Goal: Task Accomplishment & Management: Manage account settings

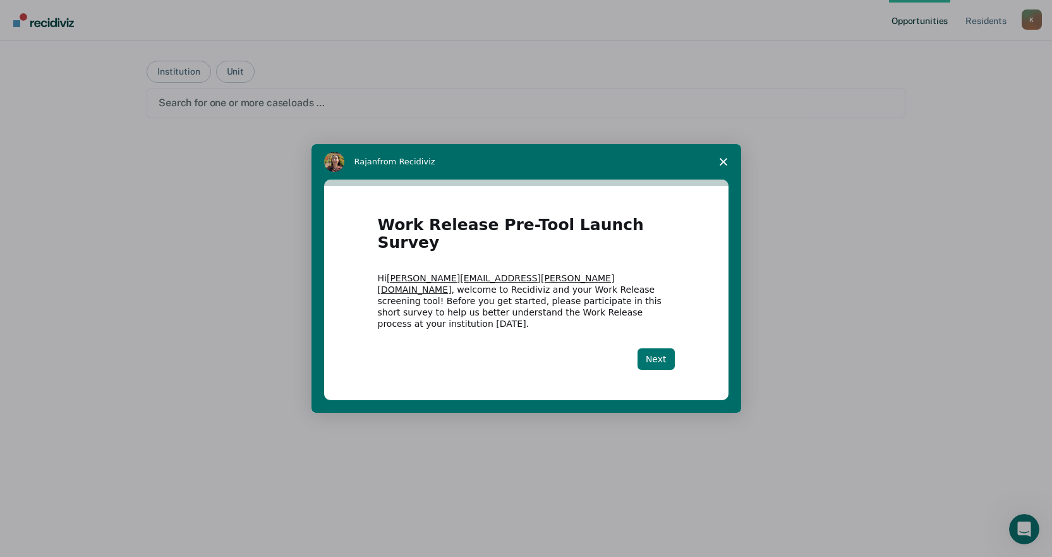
click at [652, 348] on button "Next" at bounding box center [656, 358] width 37 height 21
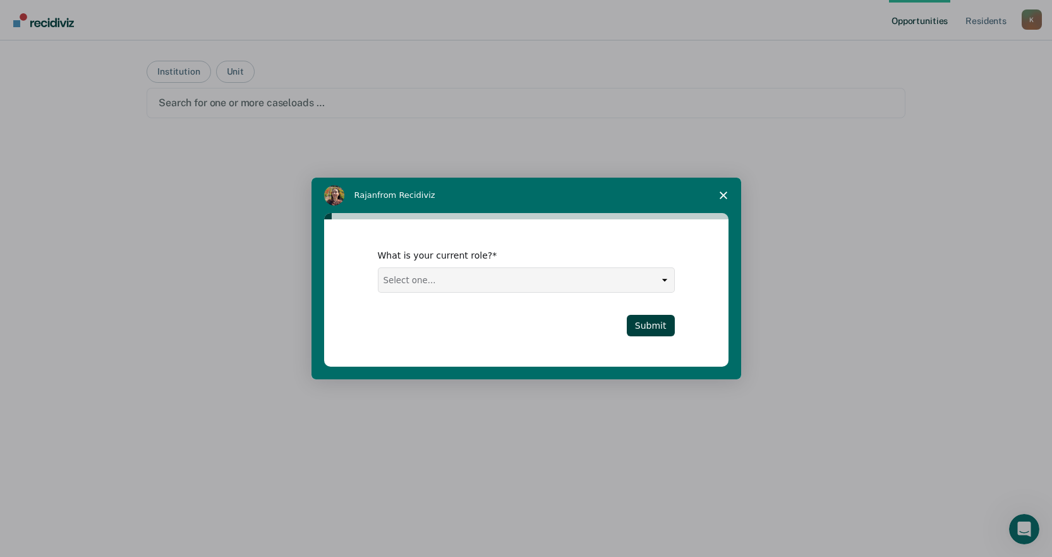
click at [452, 272] on select "Select one... Case Manager FUM Assistant [PERSON_NAME] [PERSON_NAME]" at bounding box center [527, 280] width 296 height 24
select select "Case Manager"
click at [379, 268] on select "Select one... Case Manager FUM Assistant [PERSON_NAME] [PERSON_NAME]" at bounding box center [527, 280] width 296 height 24
click at [658, 332] on button "Submit" at bounding box center [651, 325] width 48 height 21
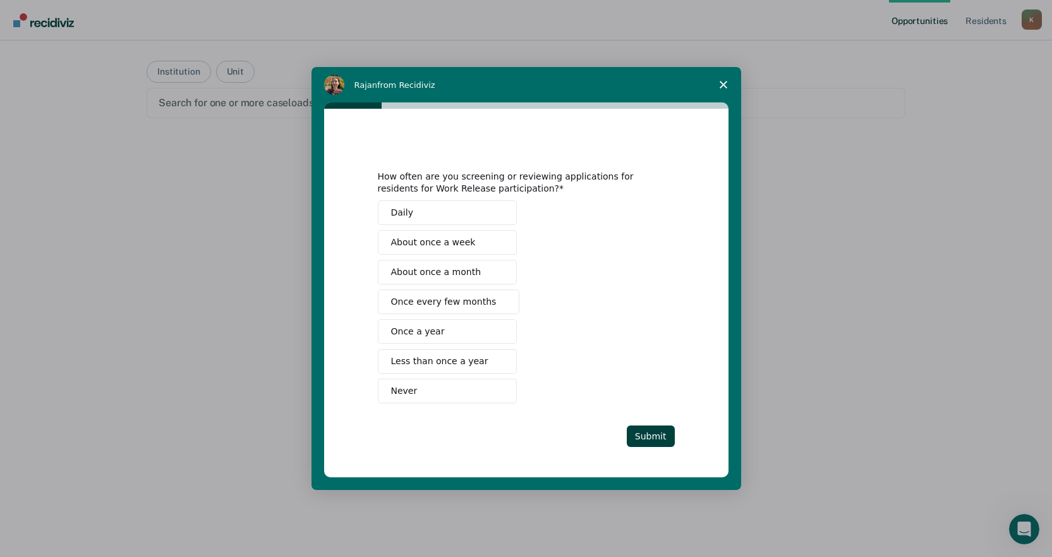
click at [421, 388] on button "Never" at bounding box center [447, 391] width 139 height 25
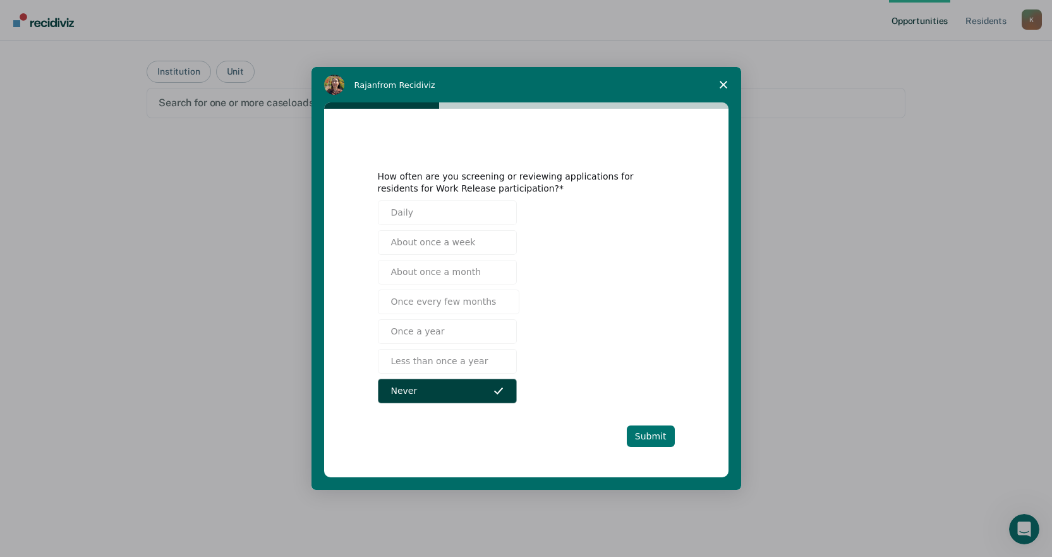
click at [641, 429] on button "Submit" at bounding box center [651, 435] width 48 height 21
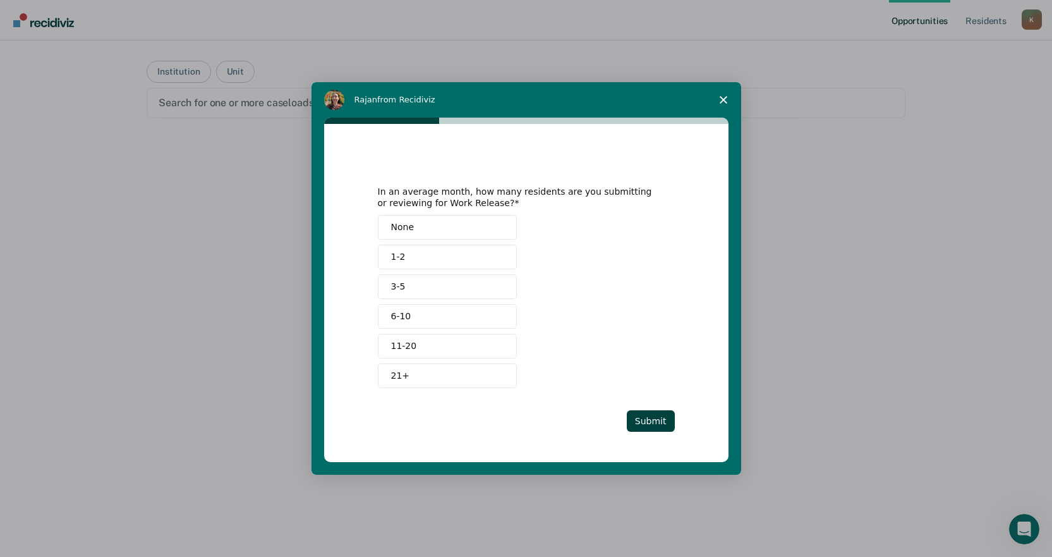
click at [418, 227] on button "None" at bounding box center [447, 227] width 139 height 25
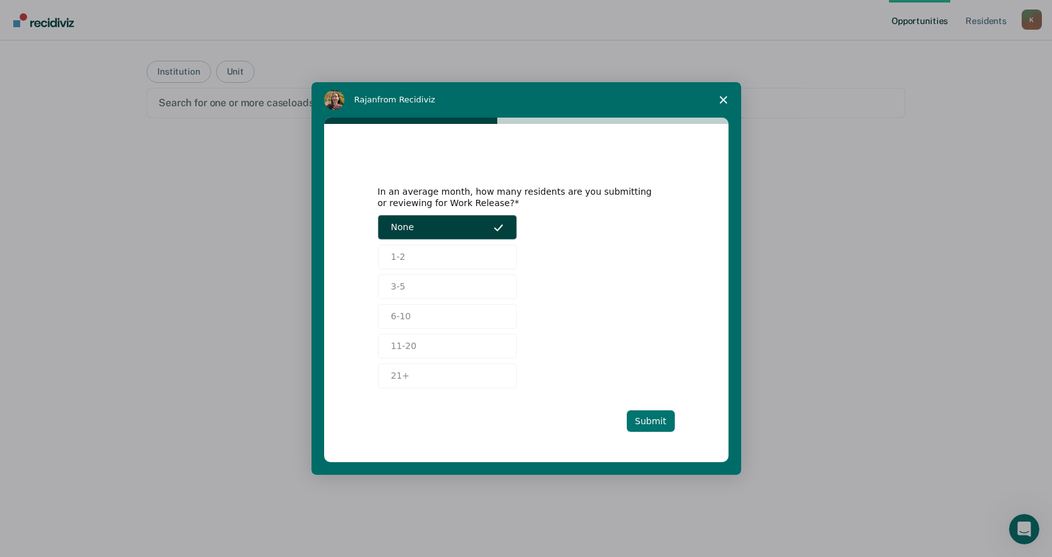
click at [664, 425] on button "Submit" at bounding box center [651, 420] width 48 height 21
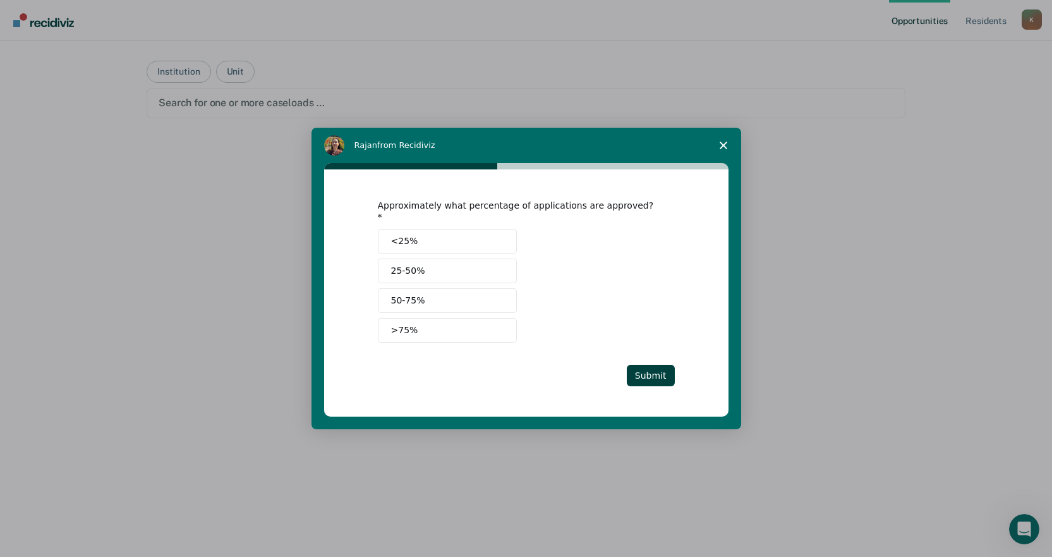
click at [432, 236] on button "<25%" at bounding box center [447, 241] width 139 height 25
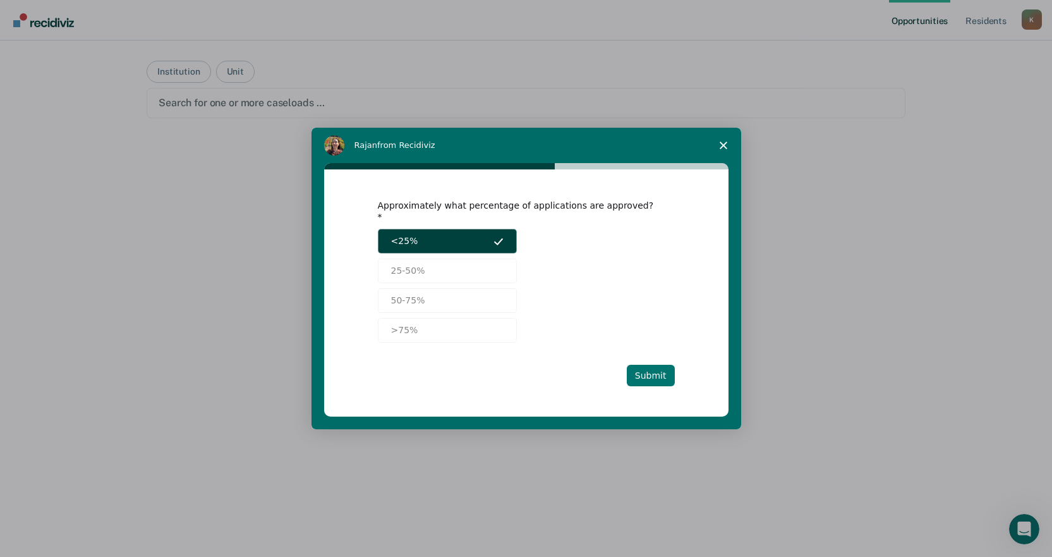
click at [642, 368] on button "Submit" at bounding box center [651, 375] width 48 height 21
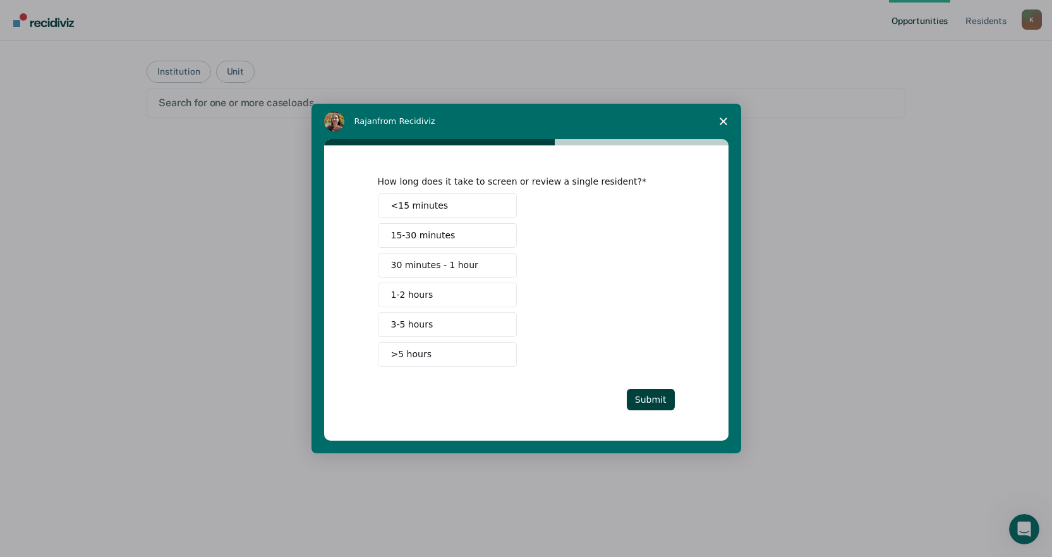
click at [405, 202] on span "<15 minutes" at bounding box center [420, 205] width 58 height 13
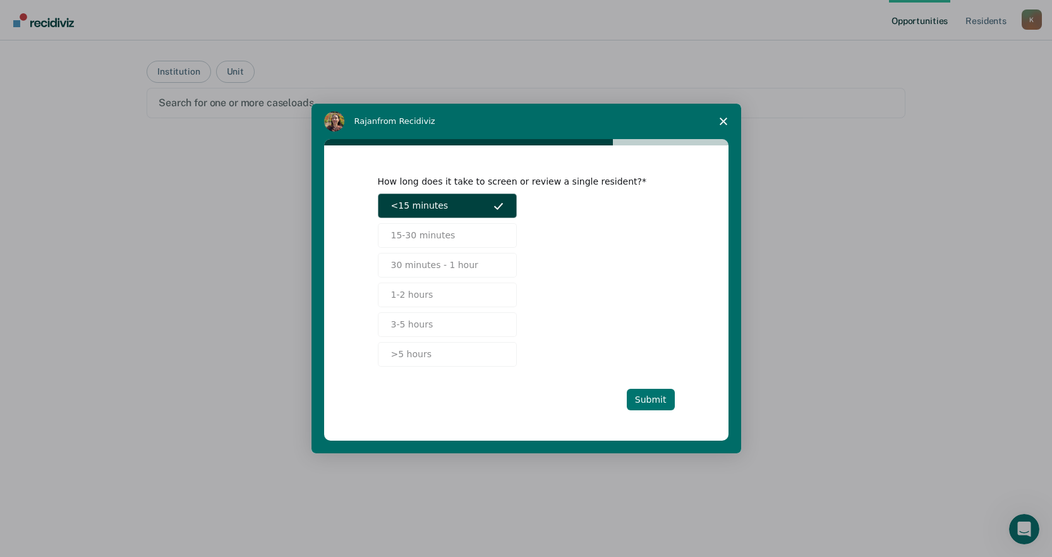
click at [642, 391] on button "Submit" at bounding box center [651, 399] width 48 height 21
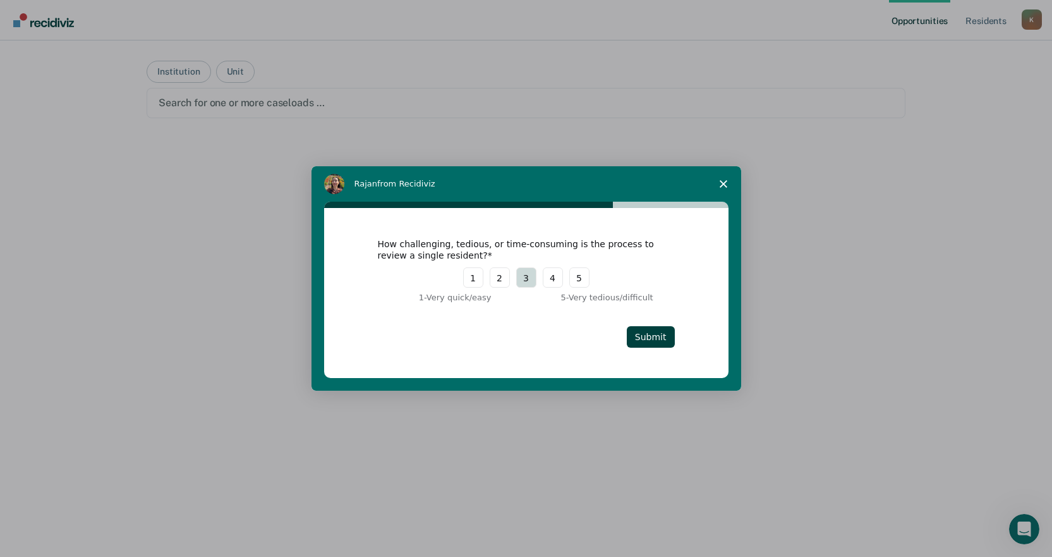
click at [527, 274] on button "3" at bounding box center [526, 277] width 20 height 20
click at [642, 334] on button "Submit" at bounding box center [651, 336] width 48 height 21
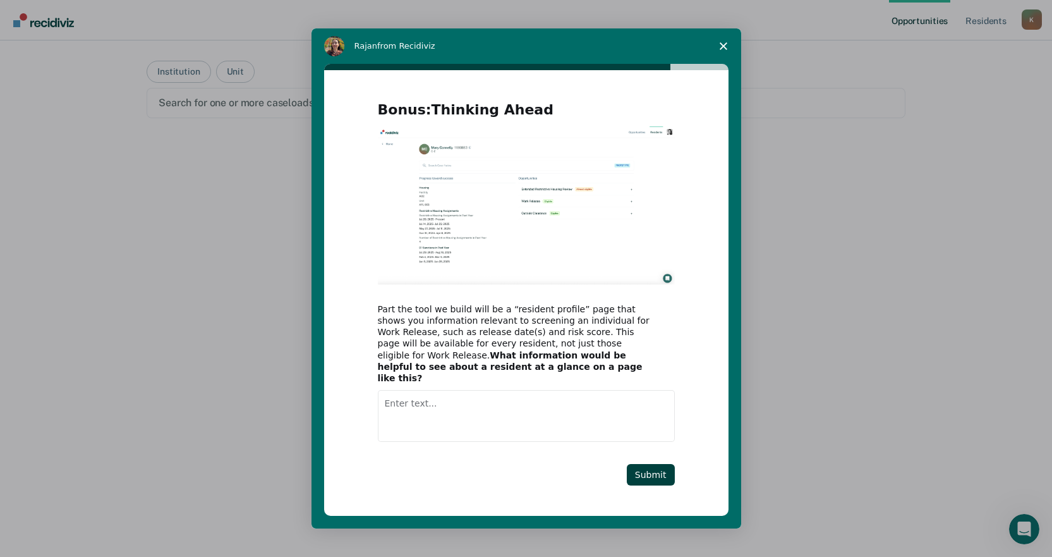
click at [418, 400] on textarea "Enter text..." at bounding box center [526, 416] width 297 height 52
click at [407, 399] on textarea "Enter text..." at bounding box center [526, 416] width 297 height 52
click at [463, 494] on div "Bonus: Thinking Ahead Part the tool we build will be a “resident profile” page …" at bounding box center [526, 293] width 405 height 446
click at [481, 403] on textarea "How many violations," at bounding box center [526, 416] width 297 height 52
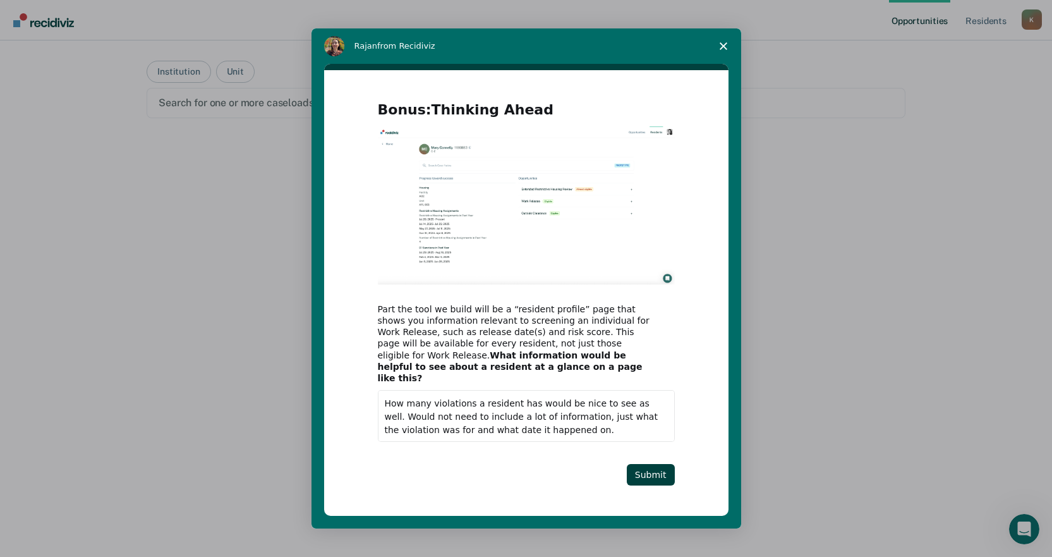
type textarea "How many violations a resident has would be nice to see as well. Would not need…"
click at [657, 457] on div "Bonus: Thinking Ahead Part the tool we build will be a “resident profile” page …" at bounding box center [526, 293] width 297 height 385
click at [657, 464] on button "Submit" at bounding box center [651, 474] width 48 height 21
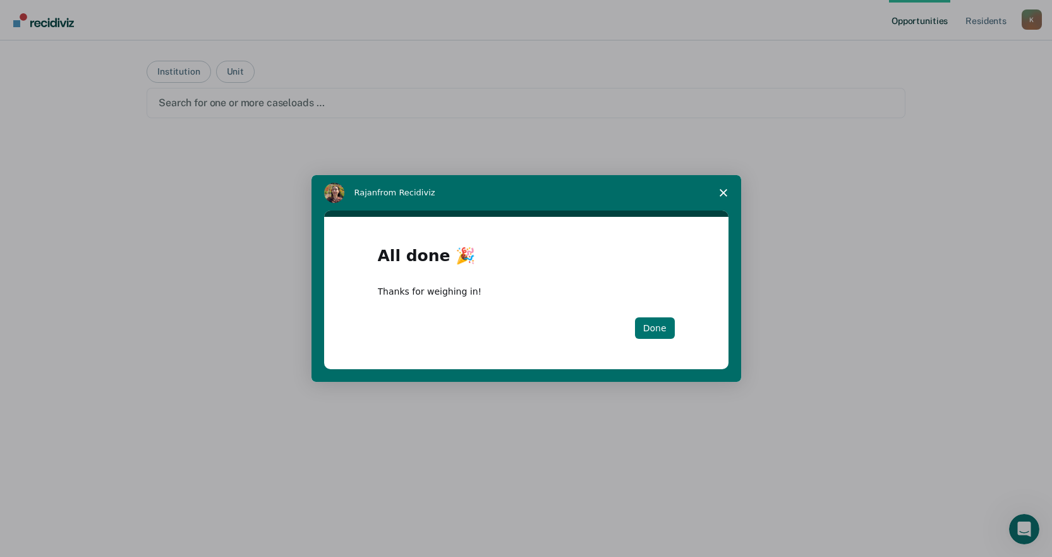
click at [665, 327] on button "Done" at bounding box center [655, 327] width 40 height 21
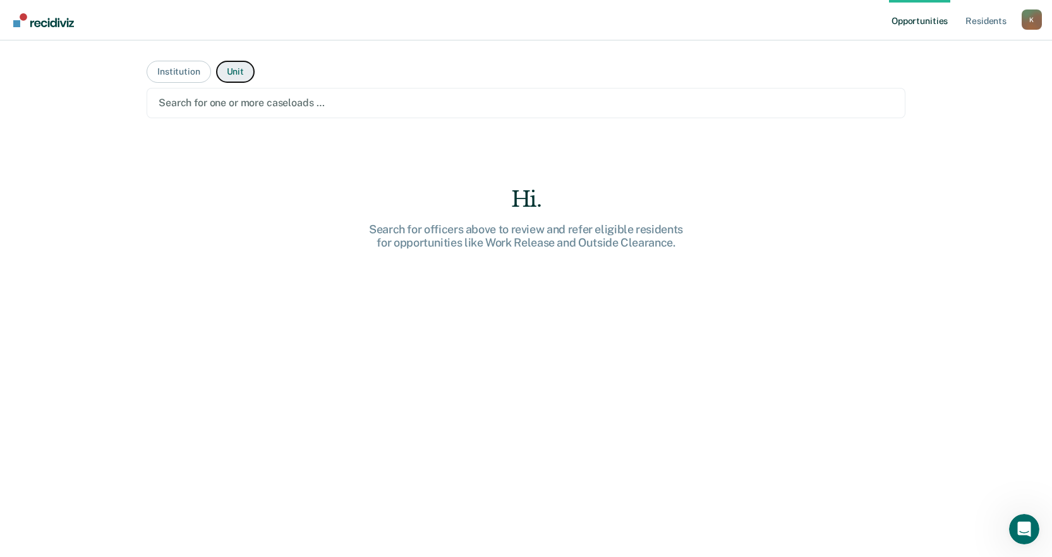
click at [224, 71] on button "Unit" at bounding box center [235, 72] width 39 height 22
click at [719, 102] on div at bounding box center [526, 102] width 735 height 15
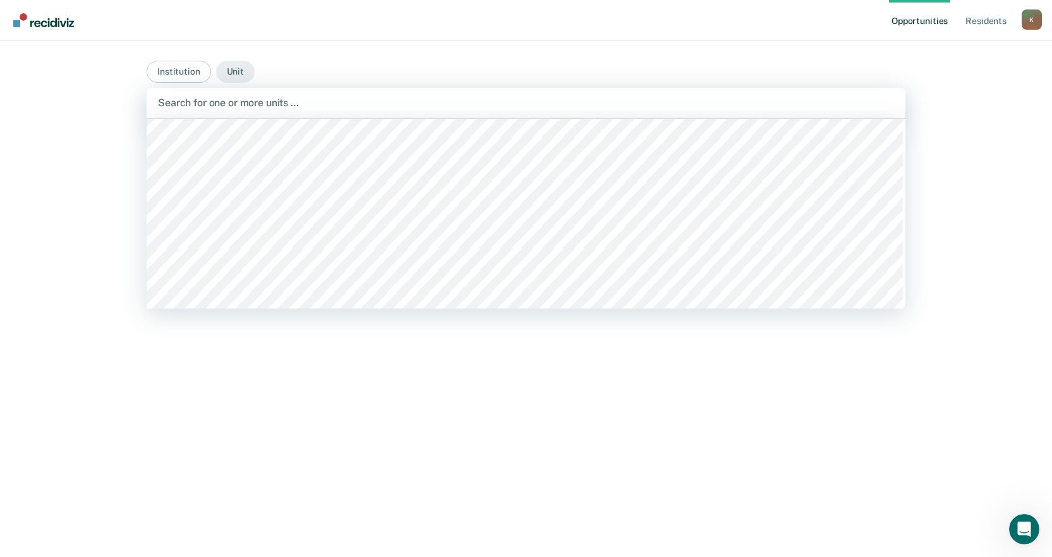
scroll to position [7459, 0]
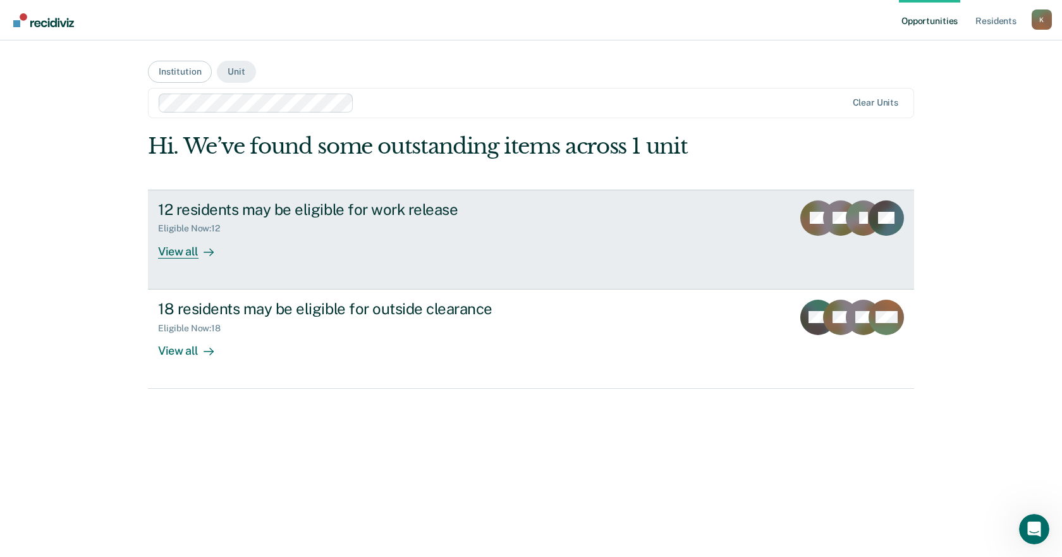
click at [197, 249] on div "View all" at bounding box center [193, 246] width 71 height 25
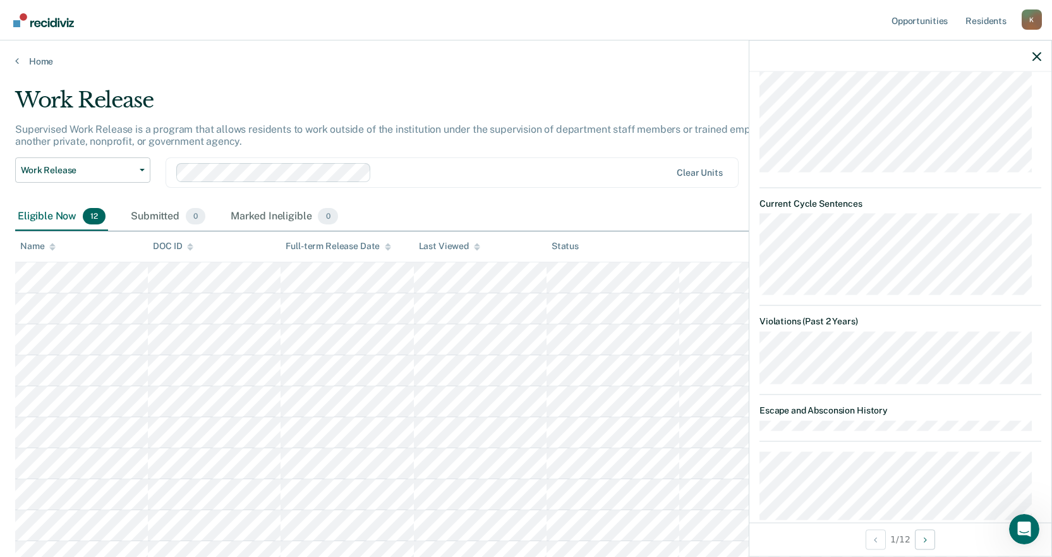
scroll to position [822, 0]
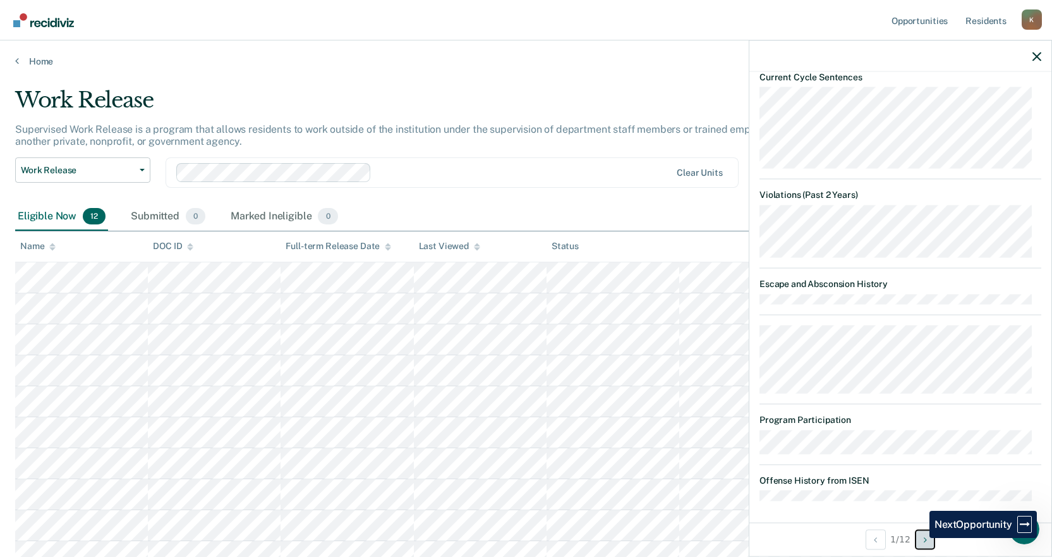
click at [920, 538] on button "Next Opportunity" at bounding box center [925, 539] width 20 height 20
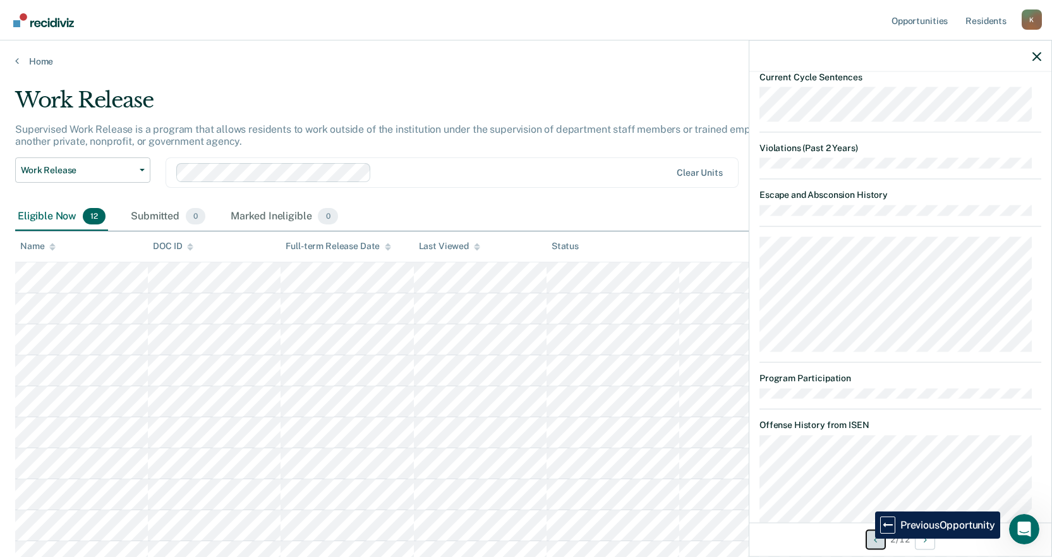
click at [870, 539] on button "Previous Opportunity" at bounding box center [876, 539] width 20 height 20
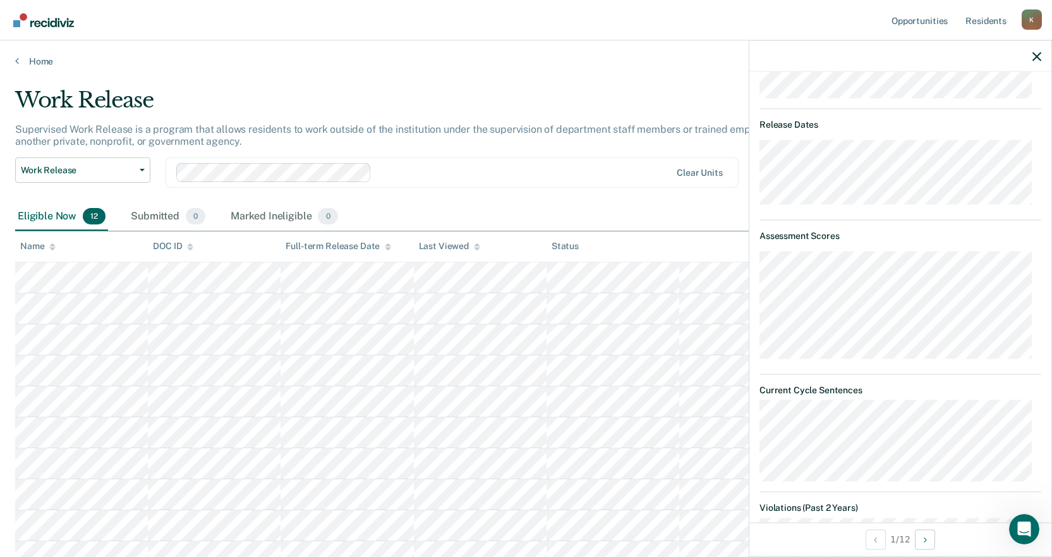
scroll to position [382, 0]
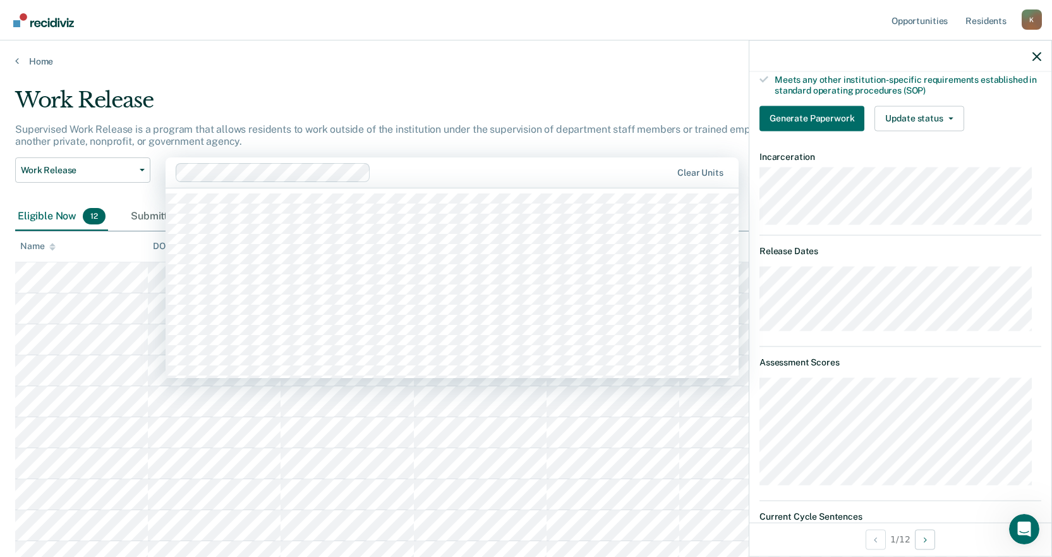
click at [408, 183] on div "Clear units" at bounding box center [452, 172] width 573 height 30
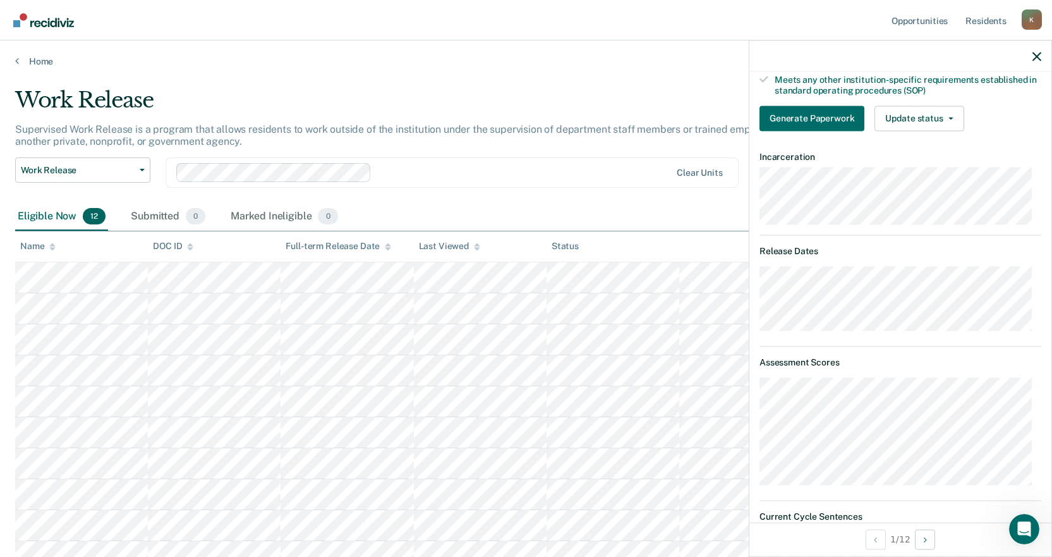
click at [147, 47] on div "Home" at bounding box center [526, 53] width 1052 height 27
click at [143, 171] on icon "button" at bounding box center [142, 170] width 5 height 3
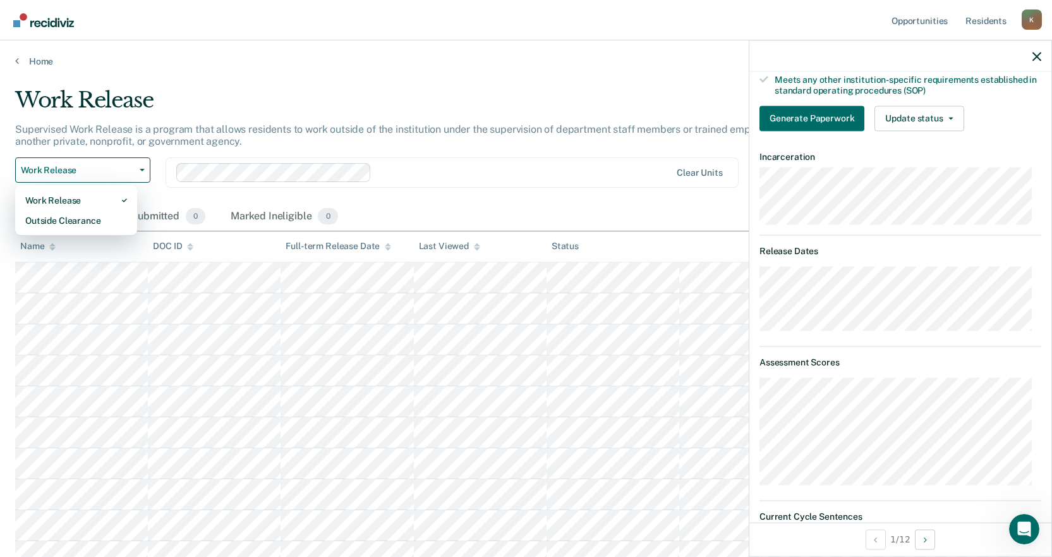
click at [288, 123] on p "Supervised Work Release is a program that allows residents to work outside of t…" at bounding box center [403, 135] width 777 height 24
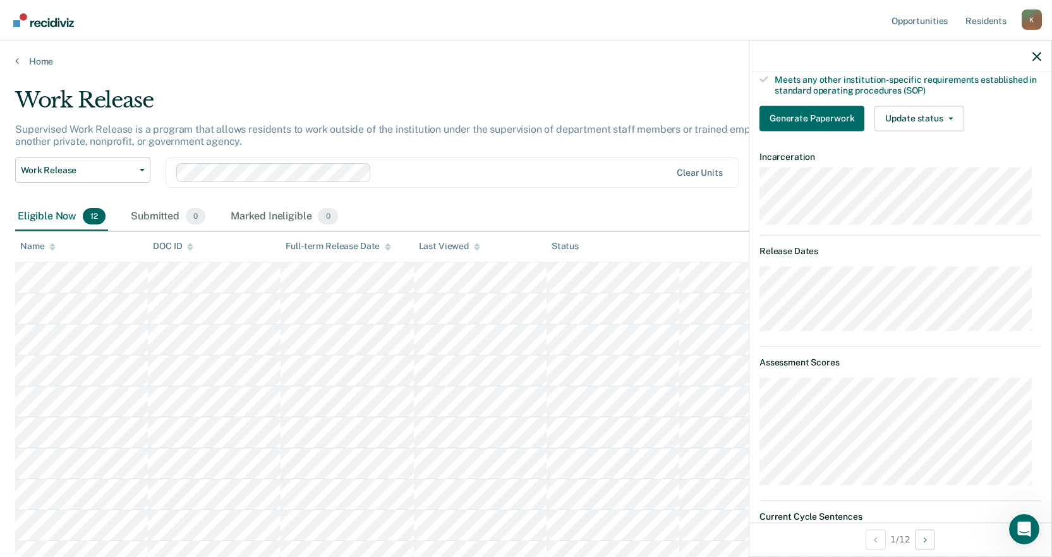
click at [424, 184] on div "Clear units" at bounding box center [452, 172] width 573 height 30
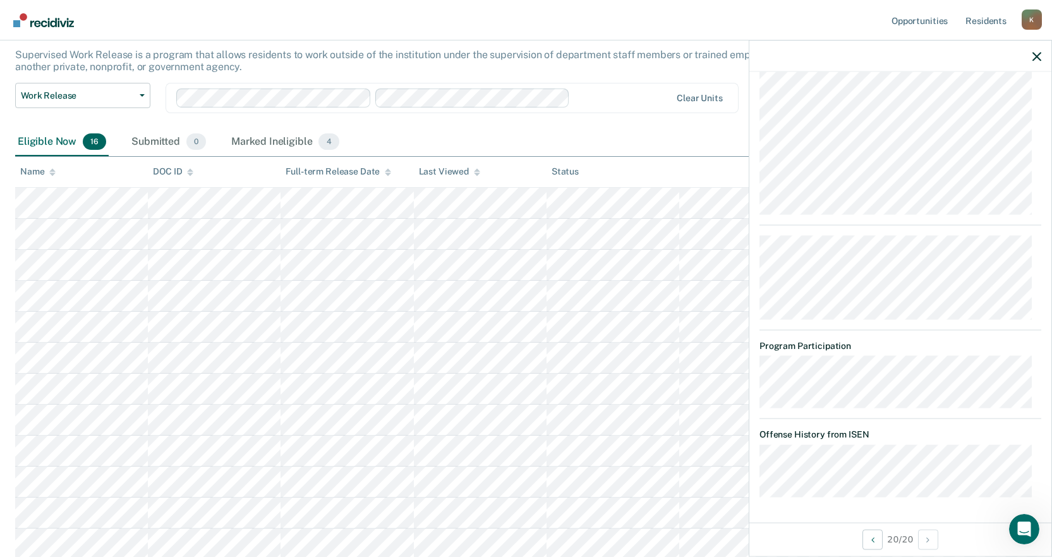
scroll to position [0, 0]
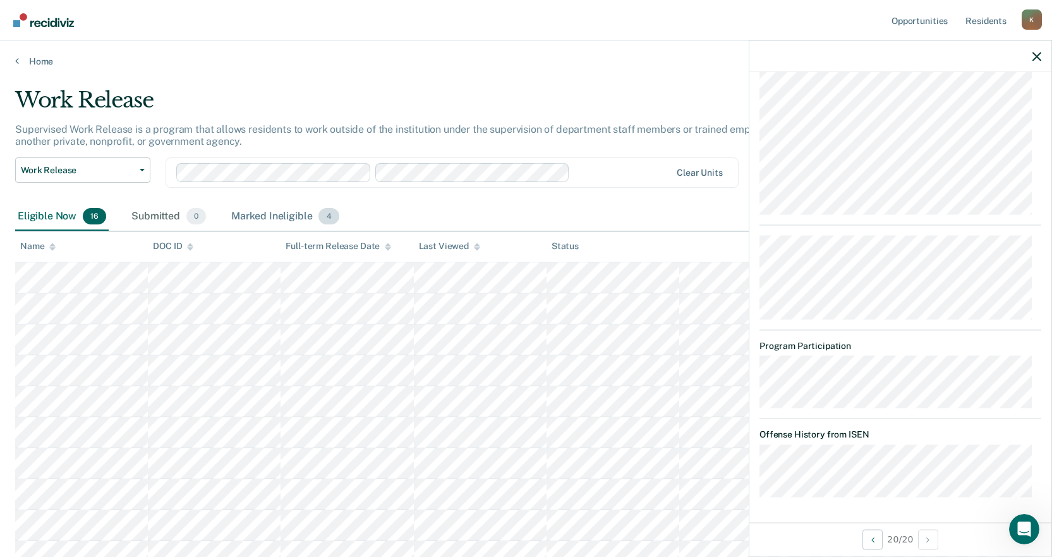
click at [276, 218] on div "Marked Ineligible 4" at bounding box center [285, 217] width 113 height 28
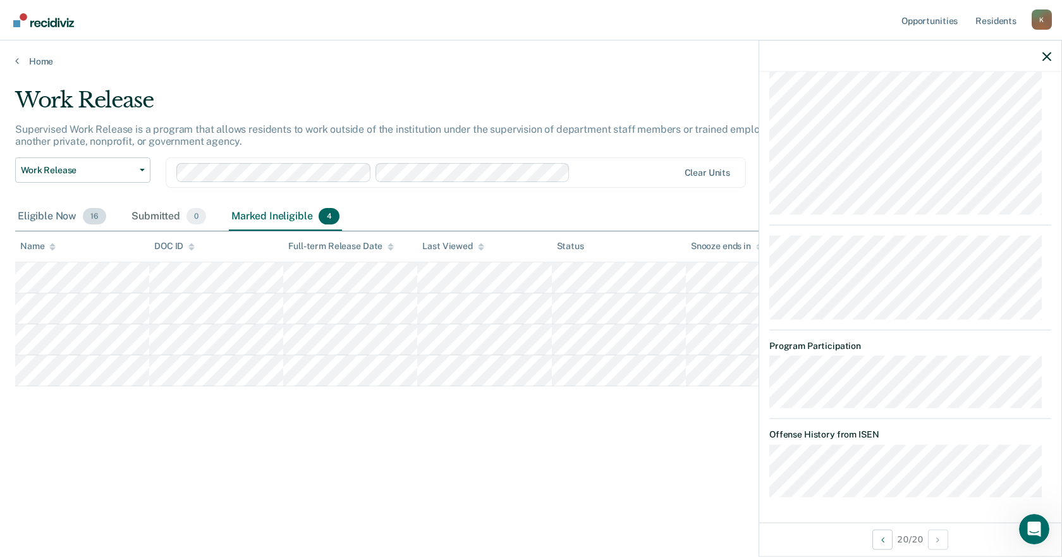
click at [63, 213] on div "Eligible Now 16" at bounding box center [62, 217] width 94 height 28
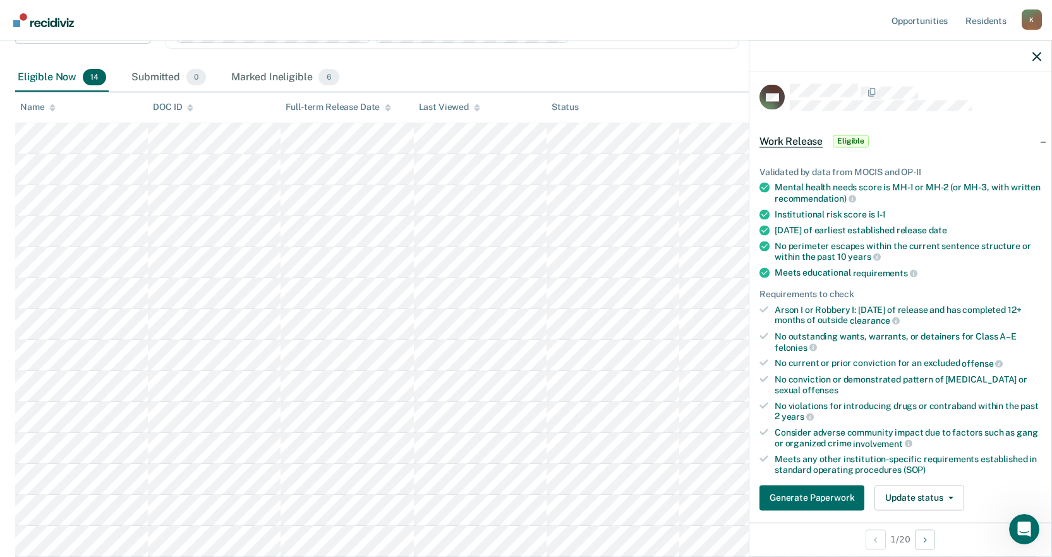
scroll to position [139, 0]
click at [309, 76] on div "Marked Ineligible 6" at bounding box center [285, 78] width 113 height 28
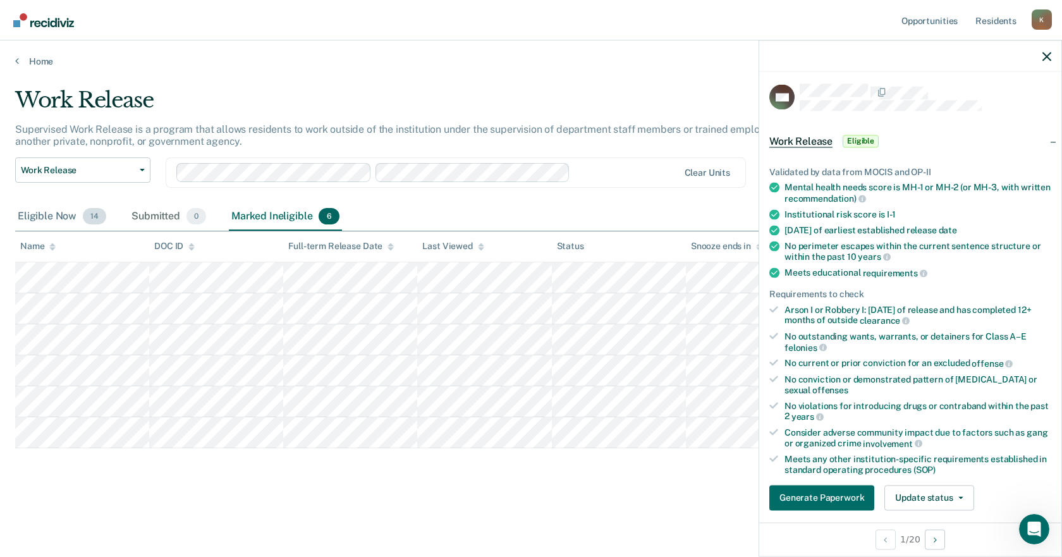
click at [37, 212] on div "Eligible Now 14" at bounding box center [62, 217] width 94 height 28
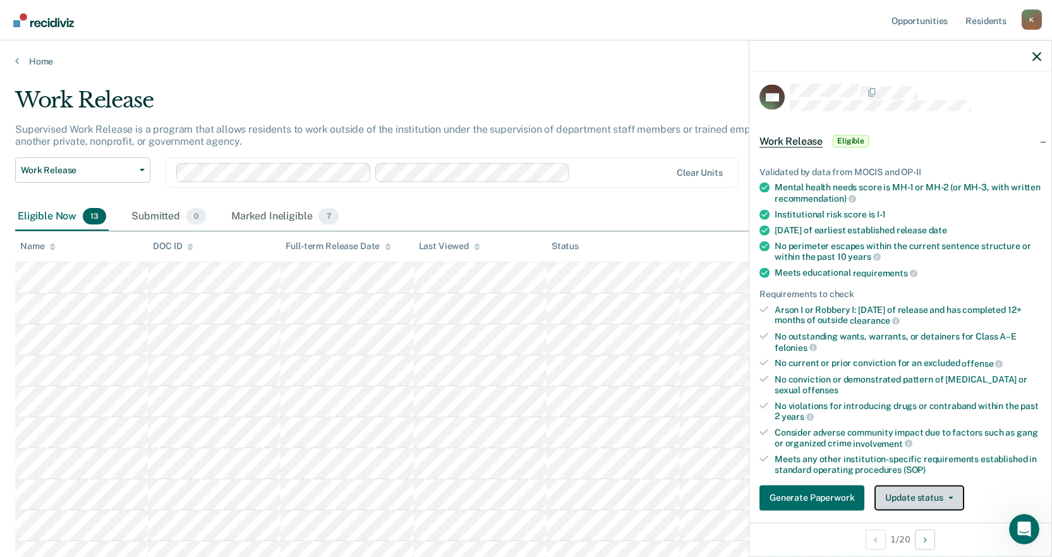
click at [925, 501] on button "Update status" at bounding box center [919, 497] width 89 height 25
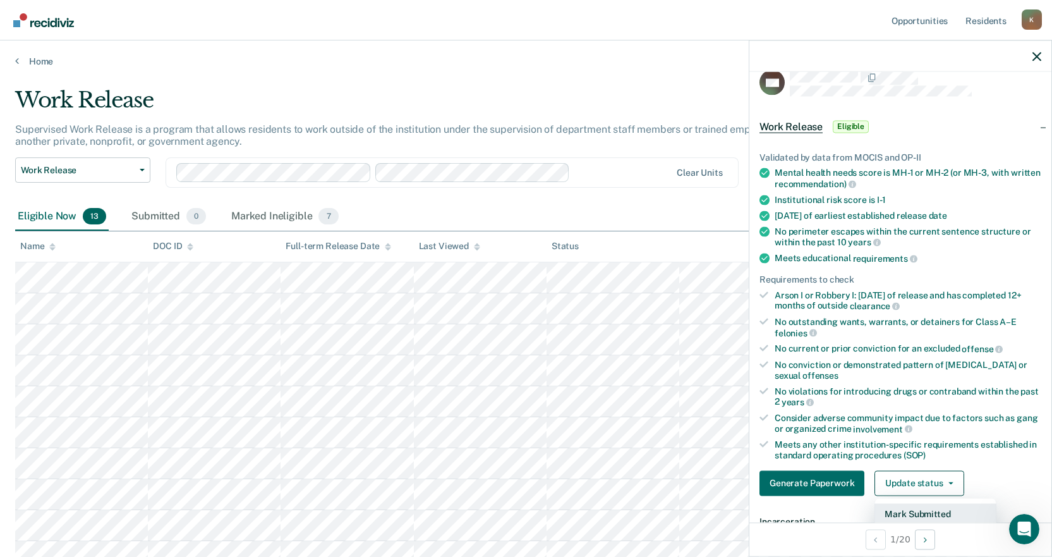
scroll to position [144, 0]
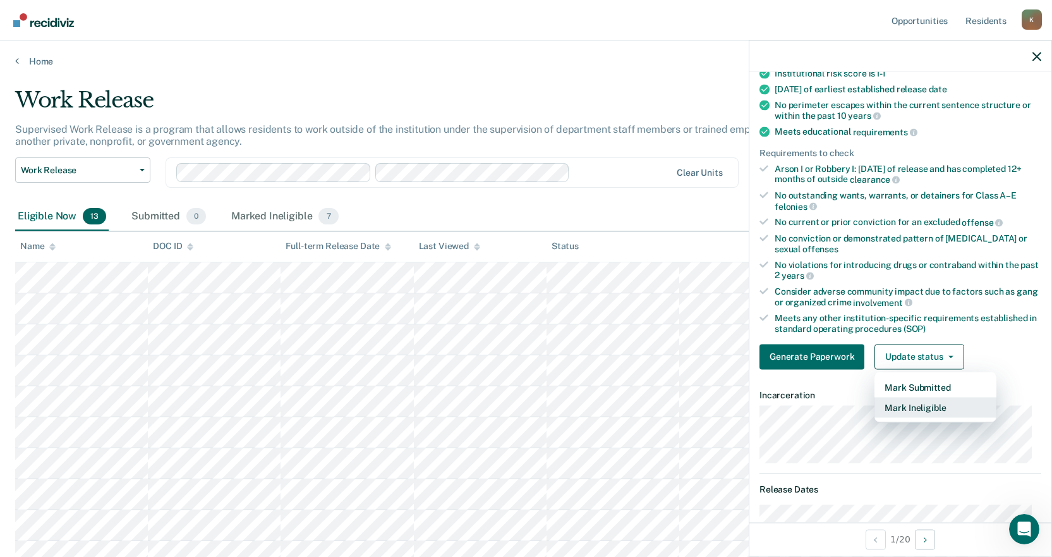
click at [920, 410] on button "Mark Ineligible" at bounding box center [936, 407] width 122 height 20
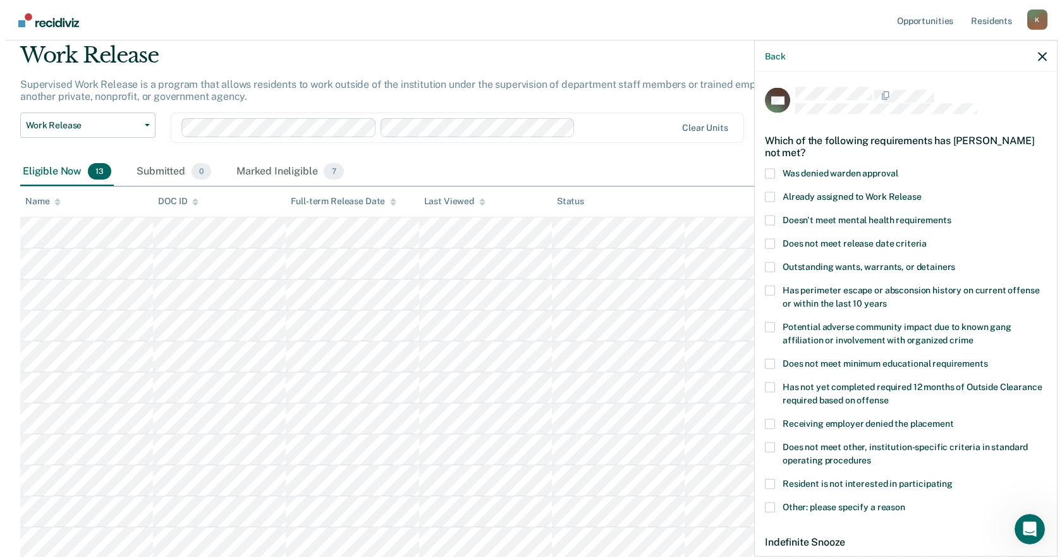
scroll to position [0, 0]
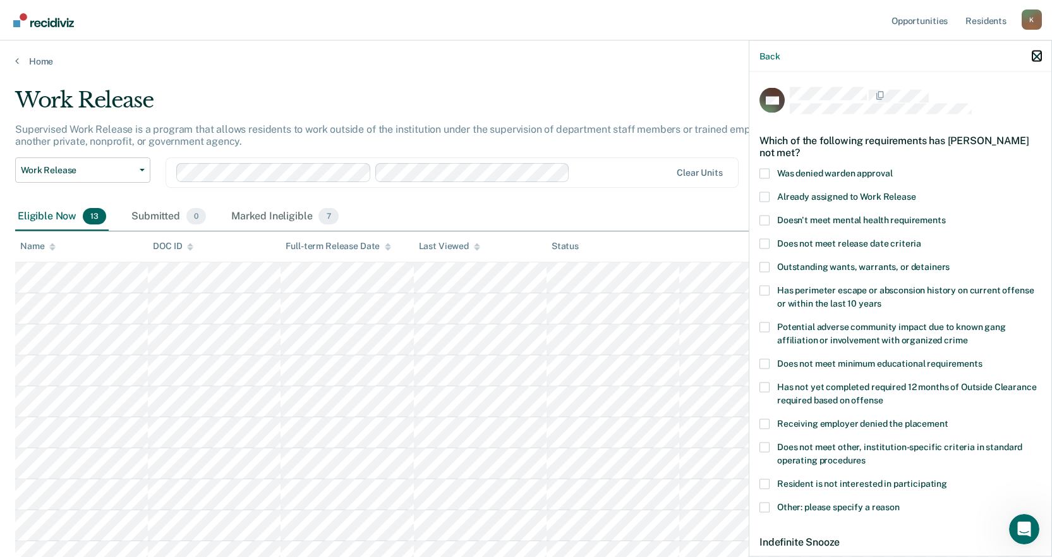
click at [1035, 56] on icon "button" at bounding box center [1037, 56] width 9 height 9
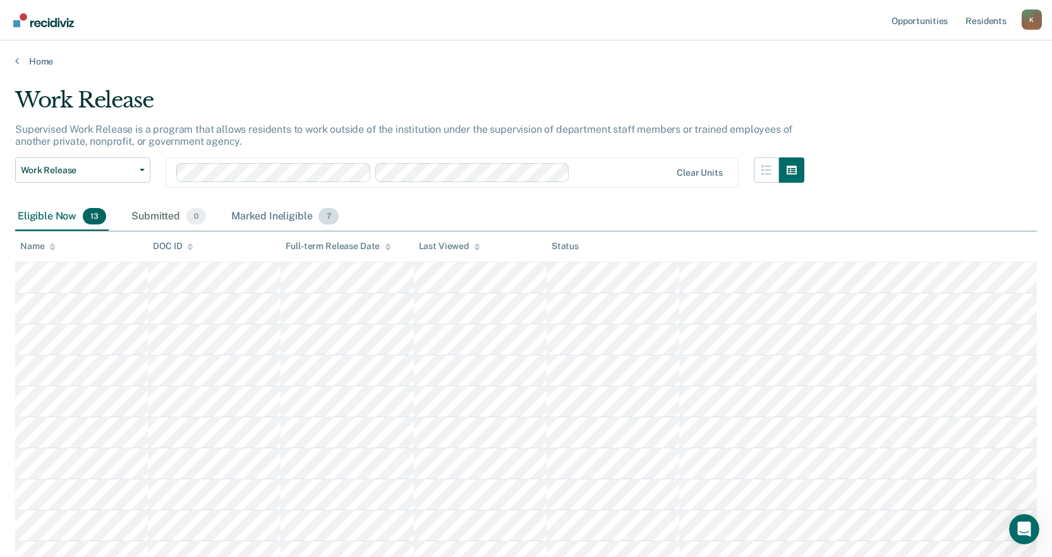
click at [269, 215] on div "Marked Ineligible 7" at bounding box center [285, 217] width 113 height 28
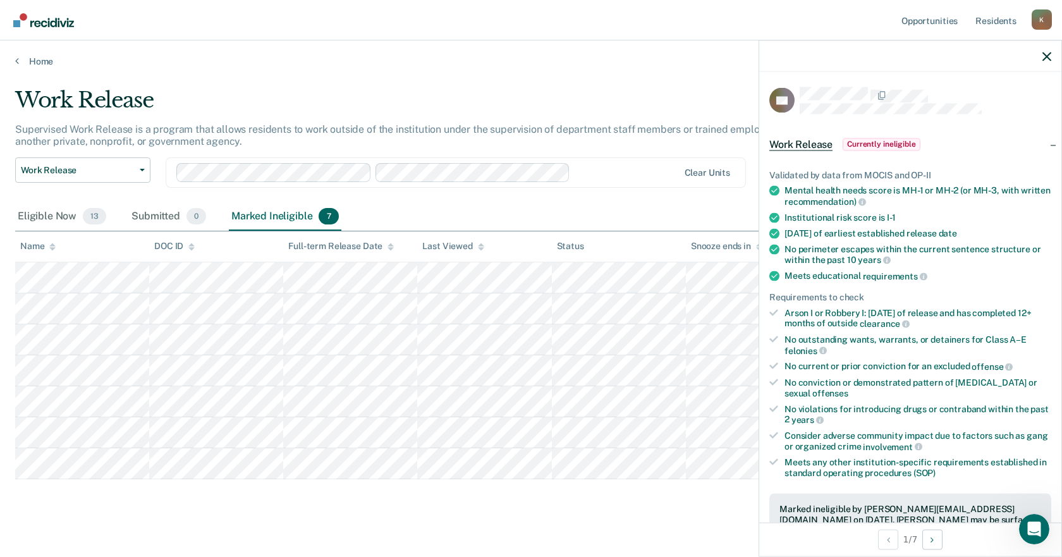
click at [884, 139] on span "Currently ineligible" at bounding box center [882, 144] width 78 height 13
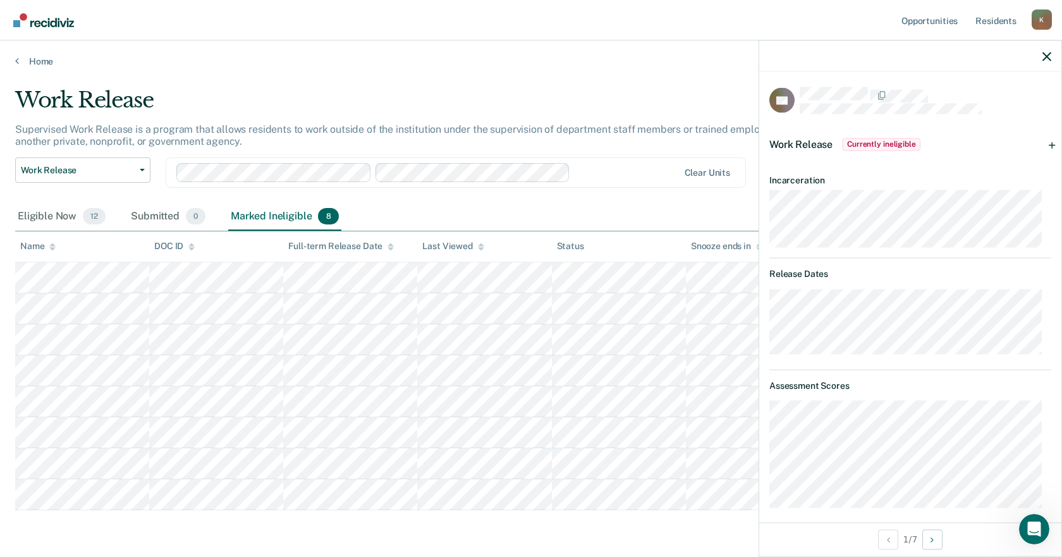
click at [815, 146] on span "Work Release" at bounding box center [800, 144] width 63 height 12
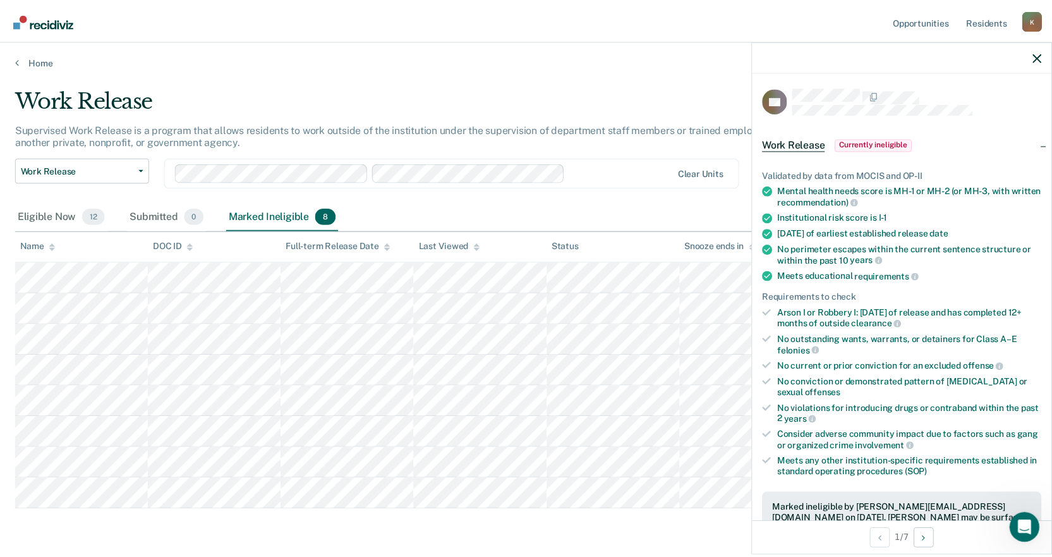
scroll to position [126, 0]
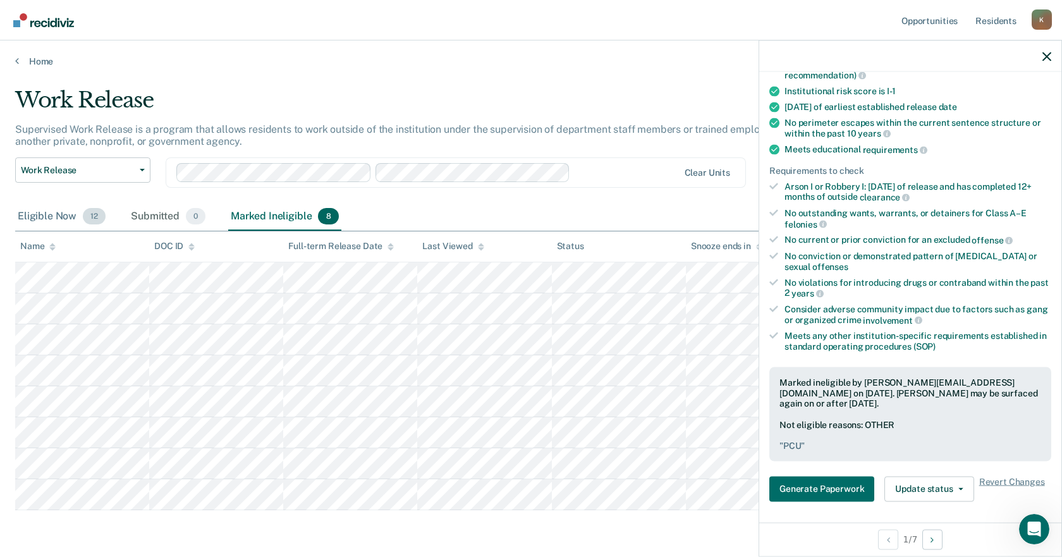
click at [63, 219] on div "Eligible Now 12" at bounding box center [61, 217] width 93 height 28
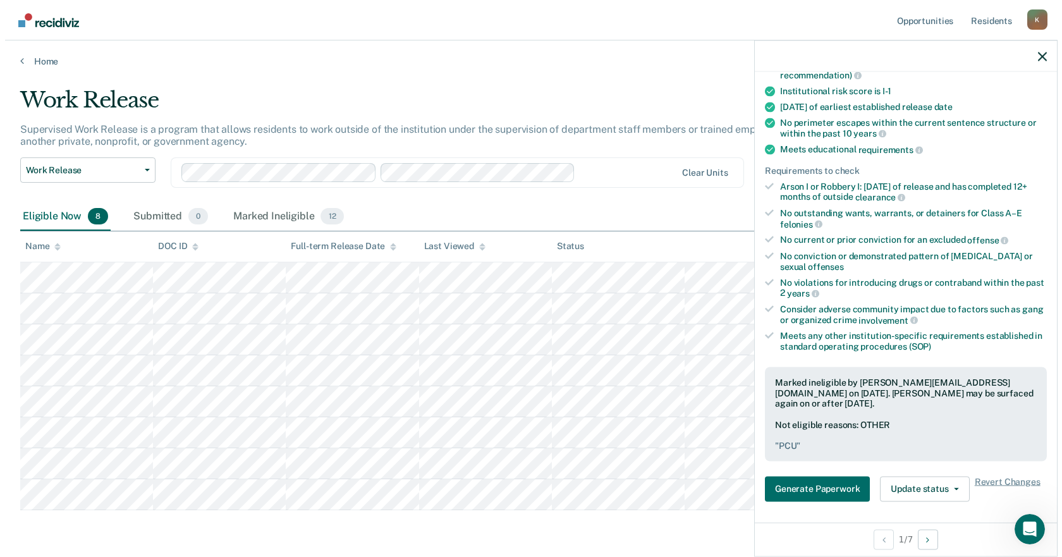
scroll to position [0, 0]
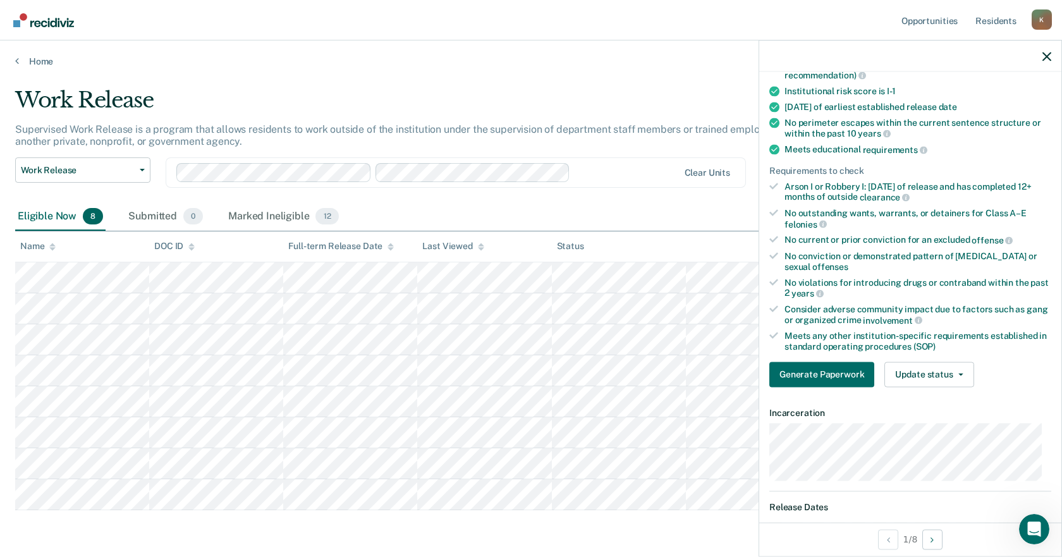
click at [52, 217] on div "Eligible Now 8" at bounding box center [60, 217] width 90 height 28
click at [946, 365] on button "Update status" at bounding box center [928, 374] width 89 height 25
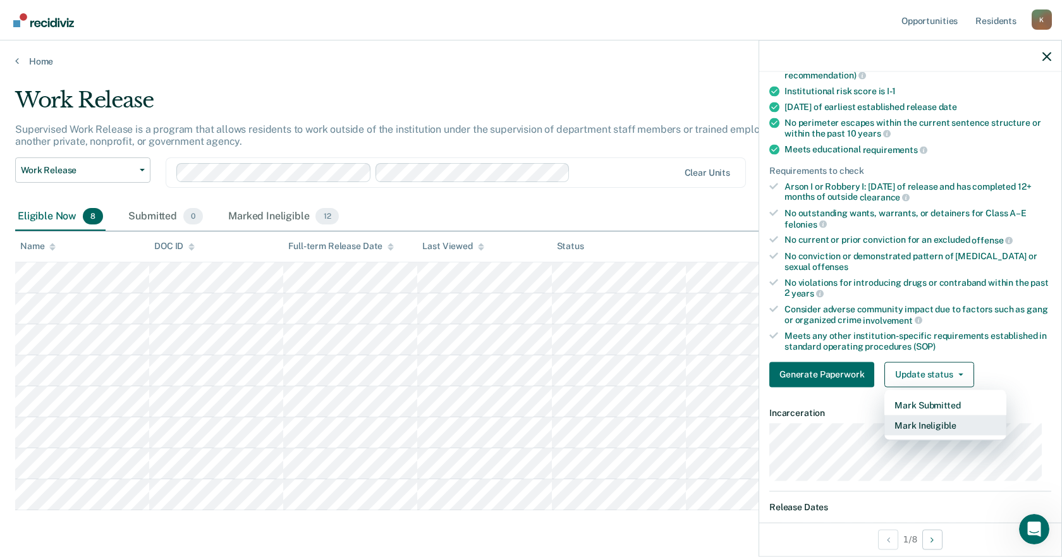
click at [940, 421] on button "Mark Ineligible" at bounding box center [945, 425] width 122 height 20
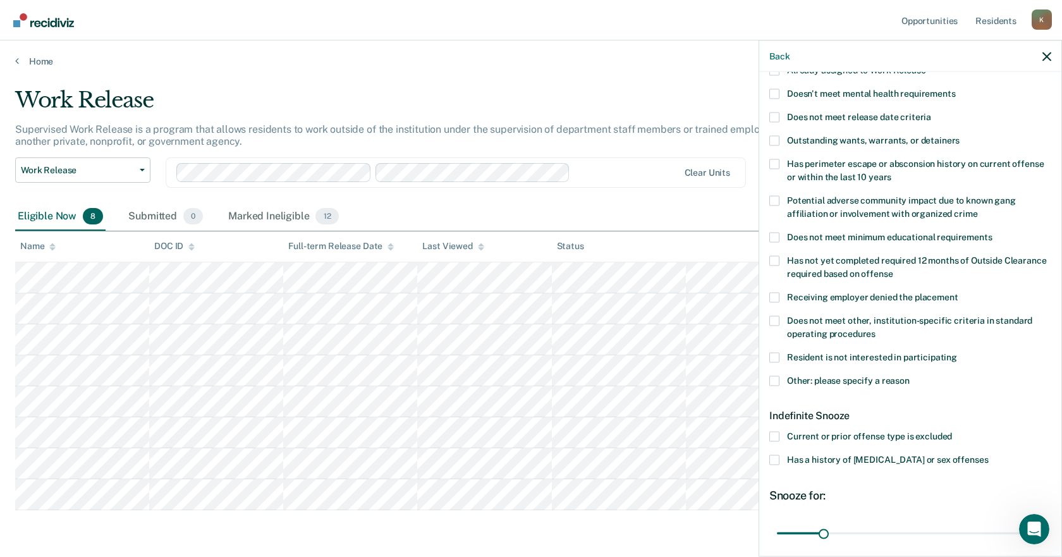
click at [831, 379] on span "Other: please specify a reason" at bounding box center [848, 380] width 123 height 10
click at [910, 375] on input "Other: please specify a reason" at bounding box center [910, 375] width 0 height 0
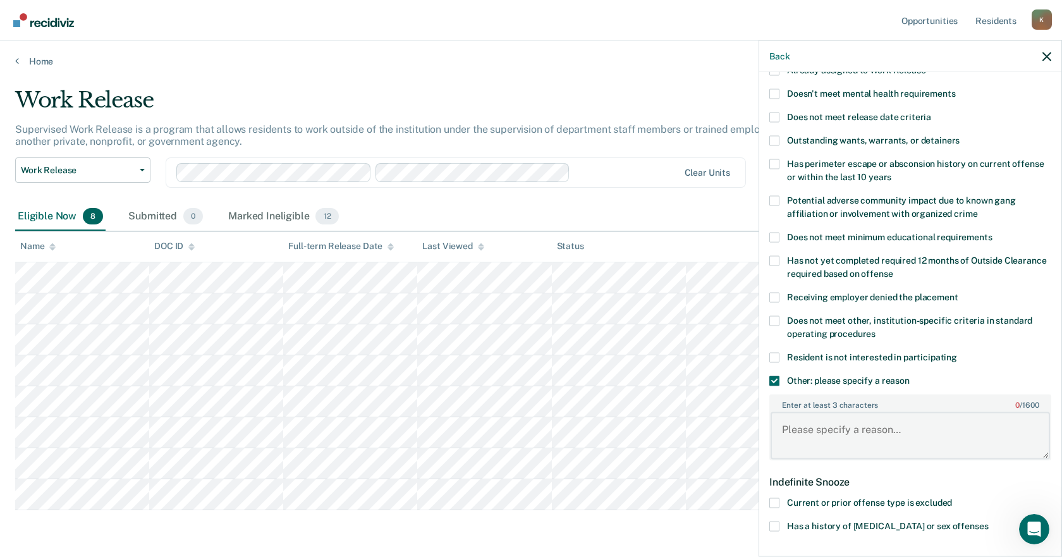
click at [833, 434] on textarea "Enter at least 3 characters 0 / 1600" at bounding box center [910, 435] width 279 height 47
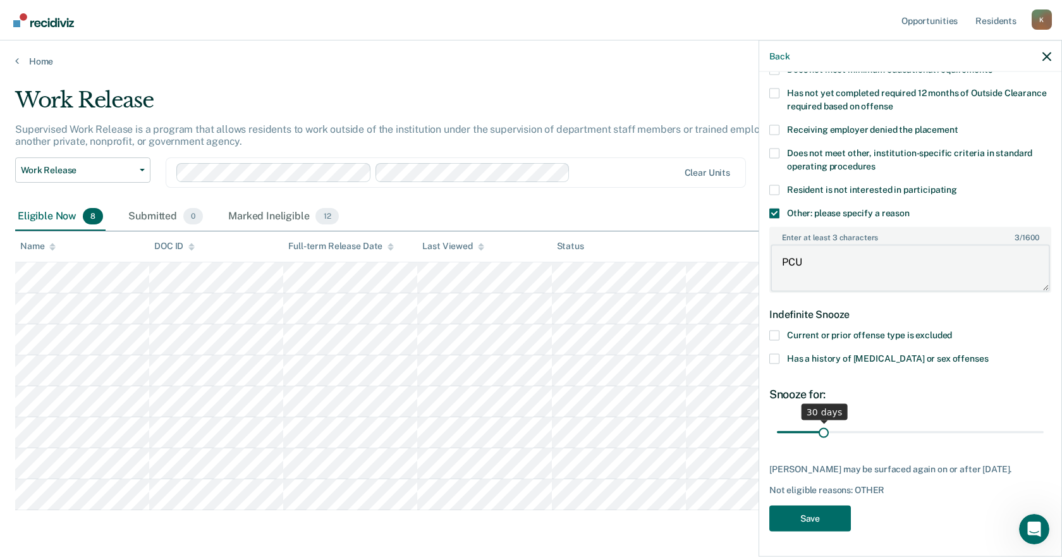
type textarea "PCU"
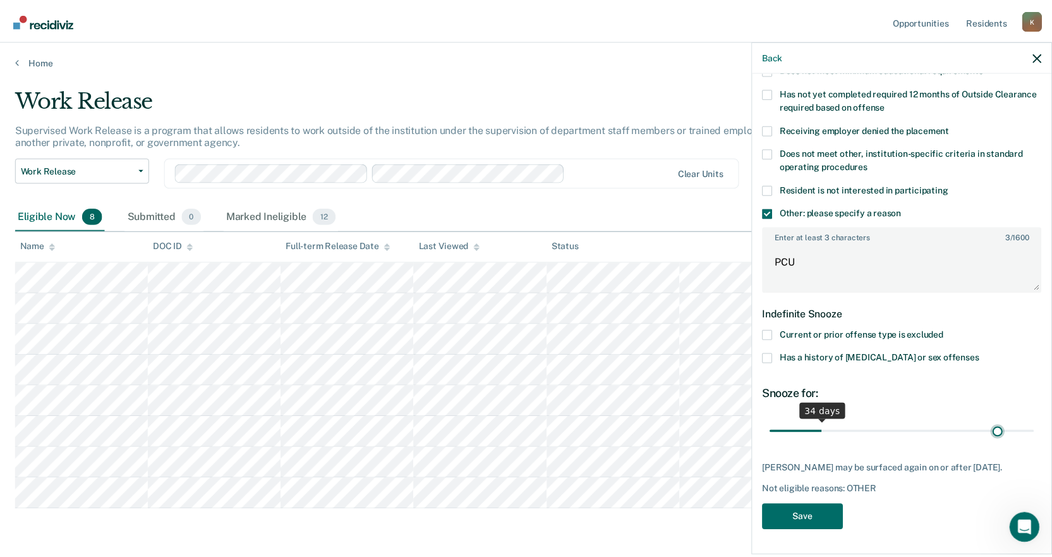
scroll to position [293, 0]
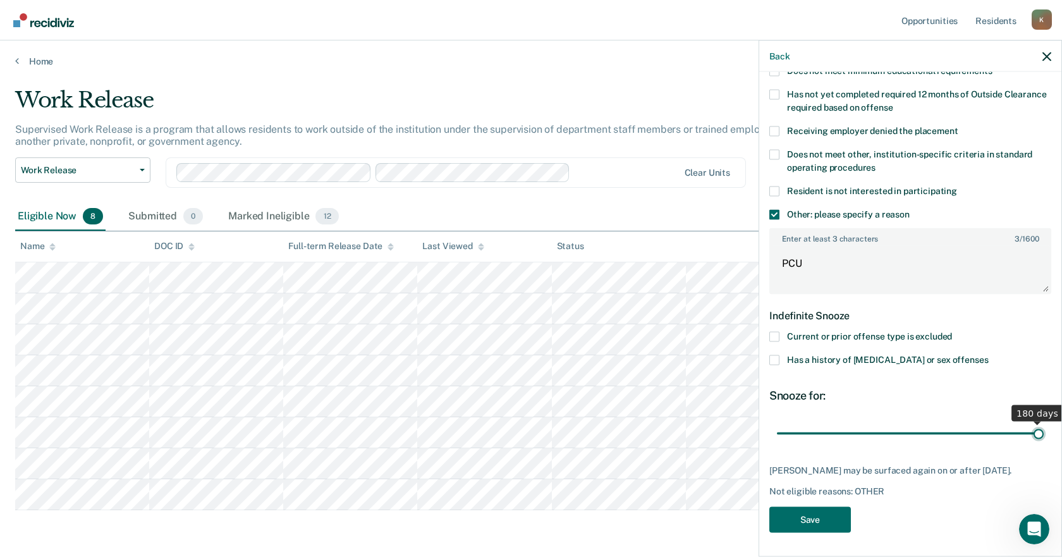
drag, startPoint x: 824, startPoint y: 421, endPoint x: 1061, endPoint y: 417, distance: 237.1
type input "180"
click at [1044, 422] on input "range" at bounding box center [910, 433] width 267 height 22
click at [825, 523] on button "Save" at bounding box center [810, 519] width 82 height 26
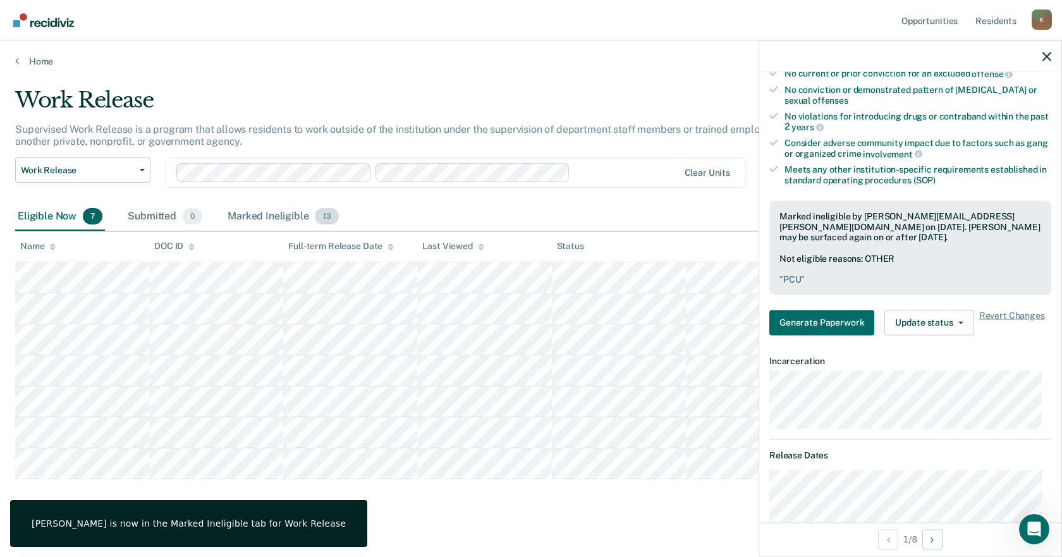
click at [293, 215] on div "Marked Ineligible 13" at bounding box center [283, 217] width 116 height 28
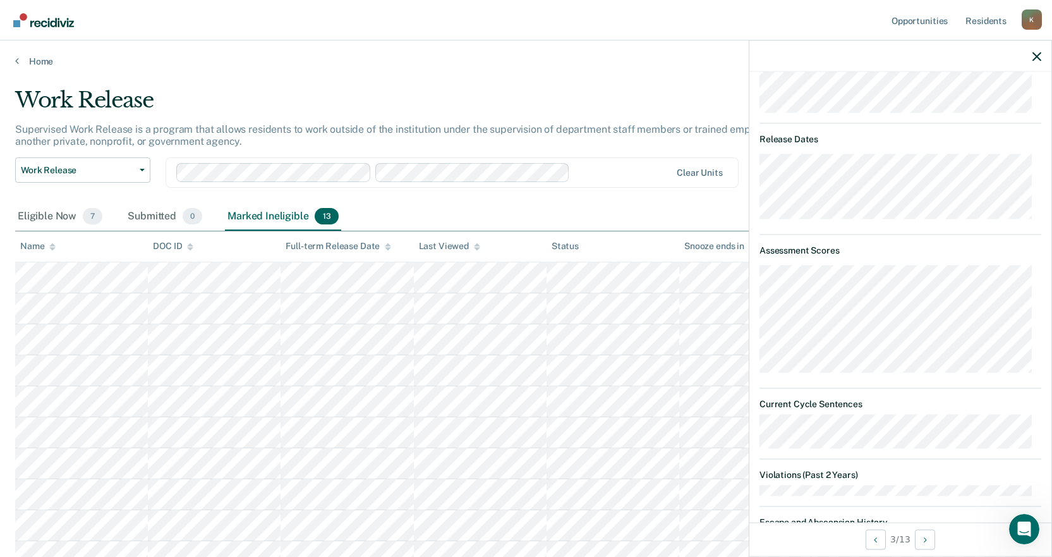
scroll to position [356, 0]
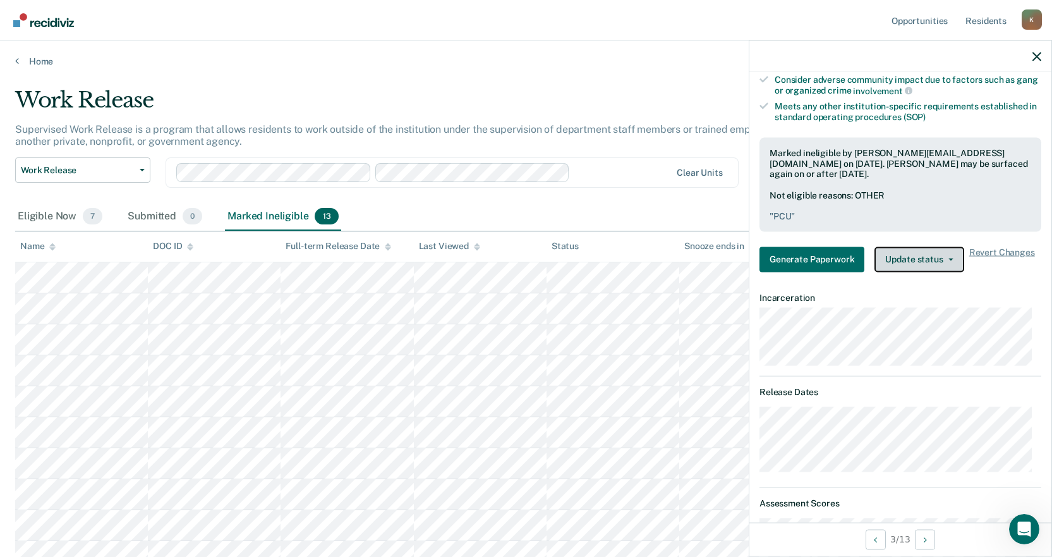
click at [949, 259] on icon "button" at bounding box center [951, 259] width 5 height 3
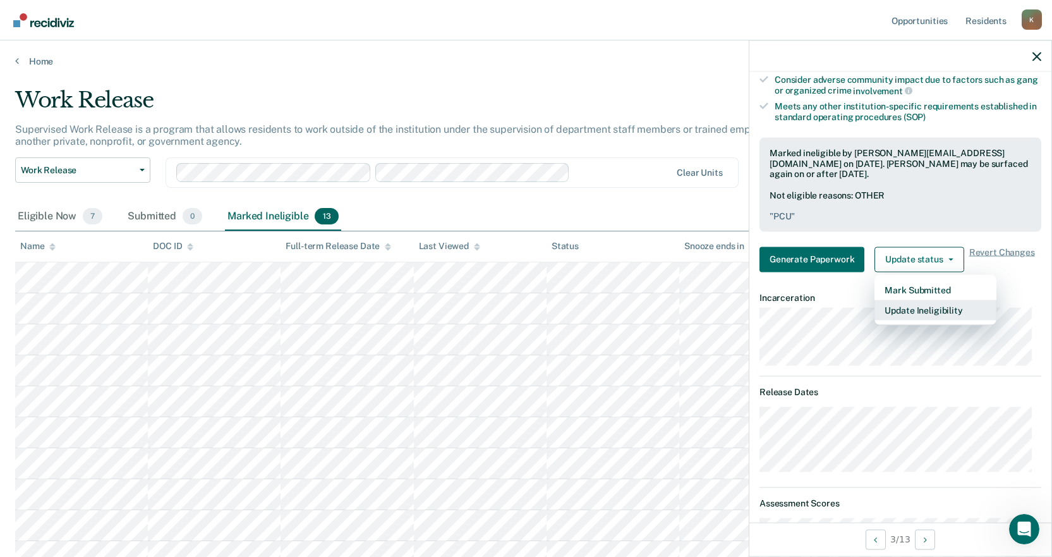
click at [897, 308] on button "Update Ineligibility" at bounding box center [936, 310] width 122 height 20
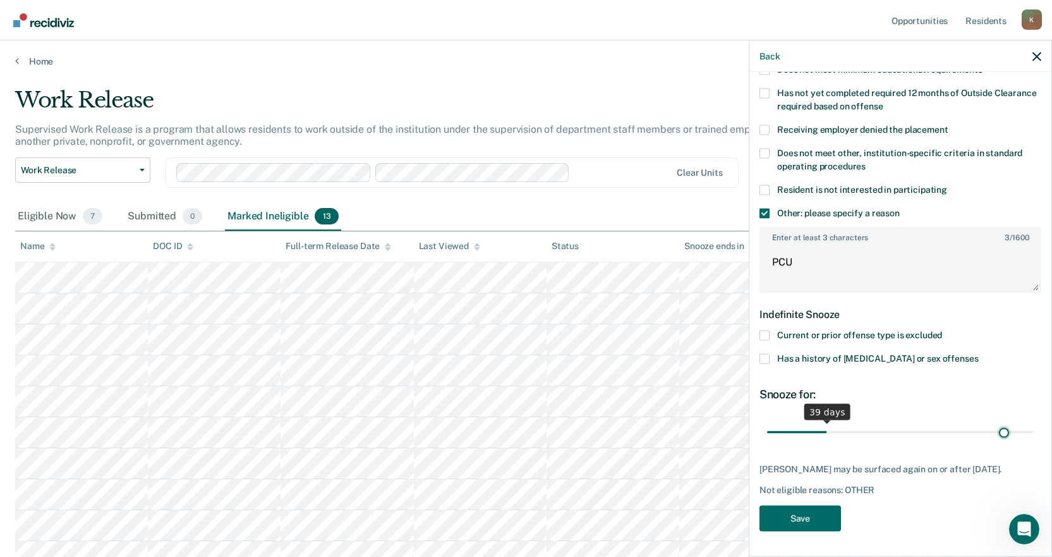
scroll to position [293, 0]
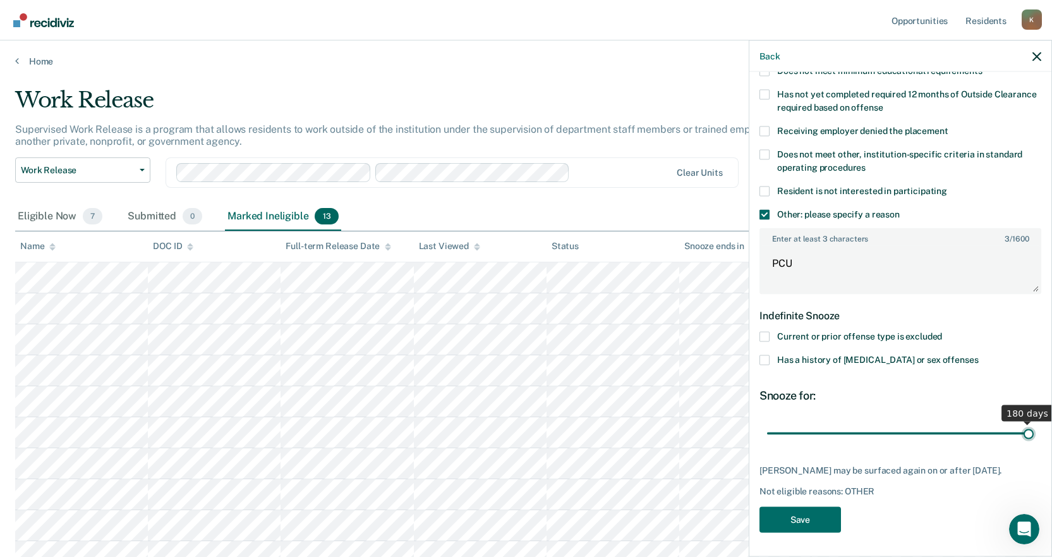
drag, startPoint x: 810, startPoint y: 419, endPoint x: 1061, endPoint y: 420, distance: 251.6
type input "180"
click at [1034, 422] on input "range" at bounding box center [900, 433] width 267 height 22
click at [811, 521] on button "Save" at bounding box center [801, 519] width 82 height 26
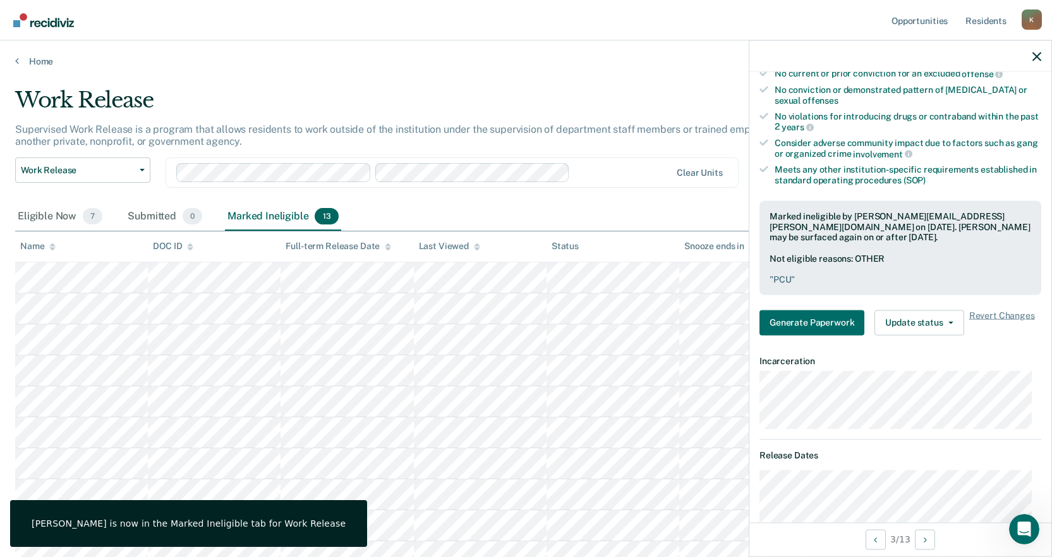
scroll to position [108, 0]
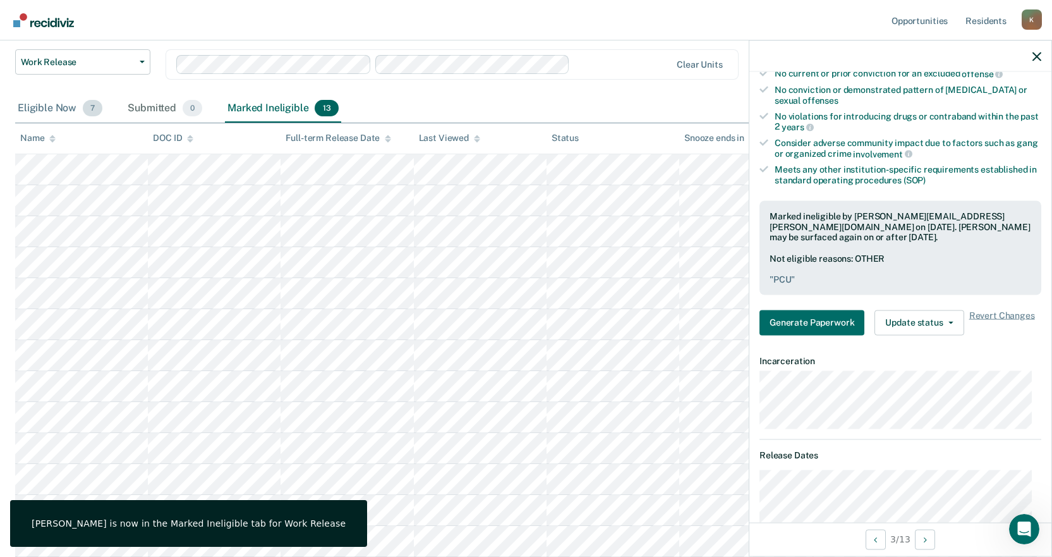
click at [53, 108] on div "Eligible Now 7" at bounding box center [60, 109] width 90 height 28
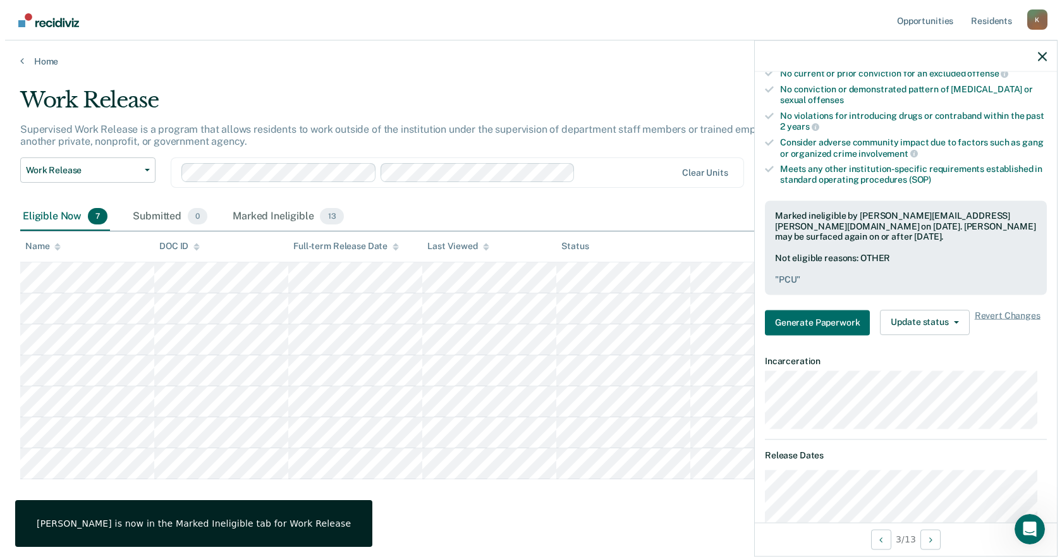
scroll to position [0, 0]
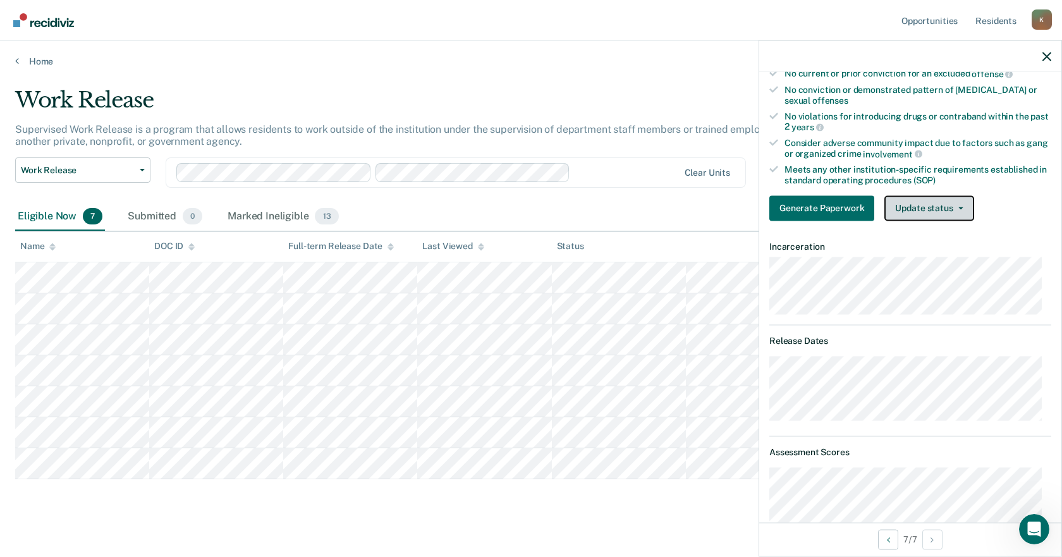
click at [924, 218] on button "Update status" at bounding box center [928, 207] width 89 height 25
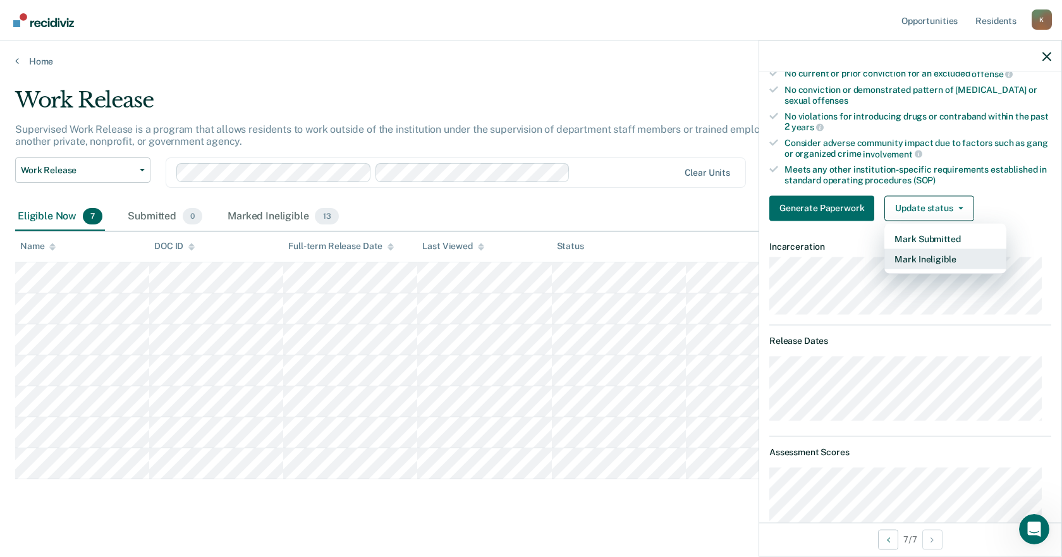
click at [934, 260] on button "Mark Ineligible" at bounding box center [945, 258] width 122 height 20
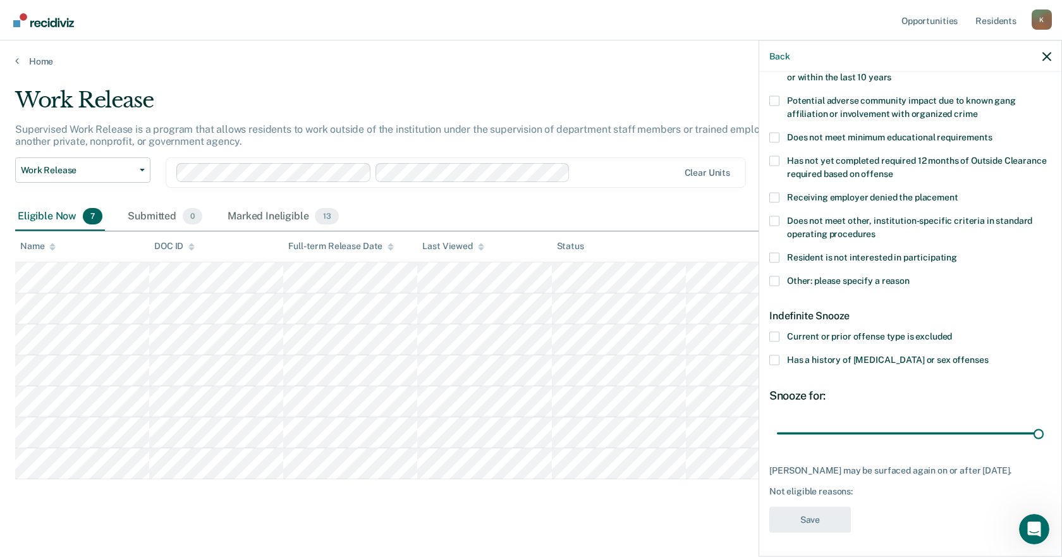
drag, startPoint x: 827, startPoint y: 429, endPoint x: 1061, endPoint y: 425, distance: 233.9
type input "180"
click at [1044, 425] on input "range" at bounding box center [910, 433] width 267 height 22
click at [801, 284] on span "Other: please specify a reason" at bounding box center [848, 280] width 123 height 10
click at [910, 276] on input "Other: please specify a reason" at bounding box center [910, 276] width 0 height 0
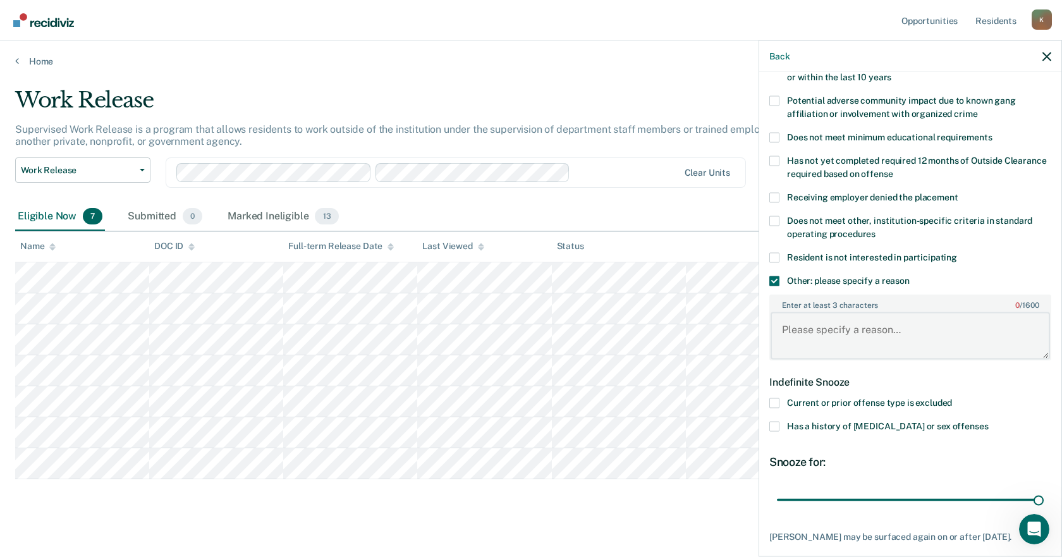
click at [832, 331] on textarea "Enter at least 3 characters 0 / 1600" at bounding box center [910, 335] width 279 height 47
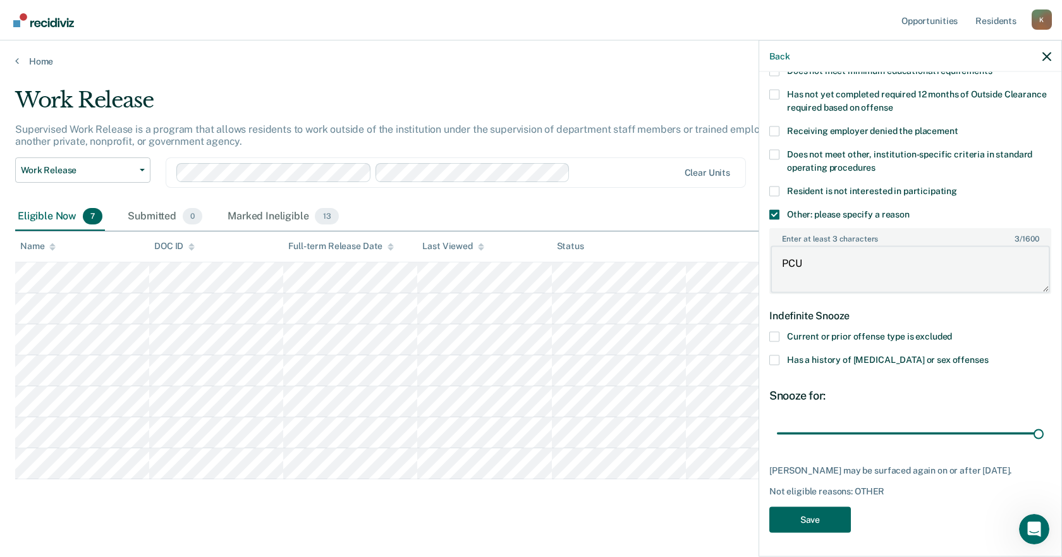
type textarea "PCU"
click at [814, 523] on button "Save" at bounding box center [810, 519] width 82 height 26
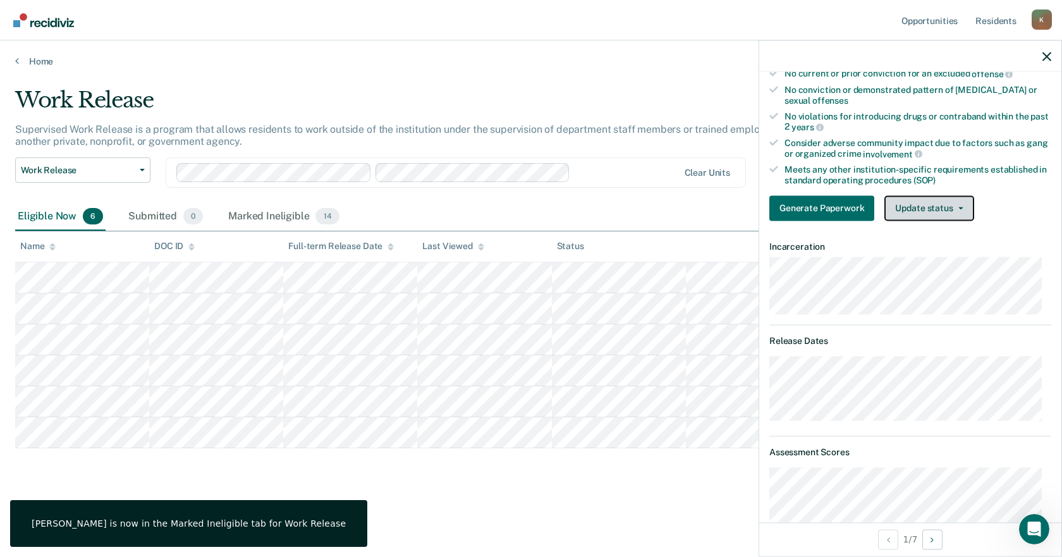
click at [922, 210] on button "Update status" at bounding box center [928, 207] width 89 height 25
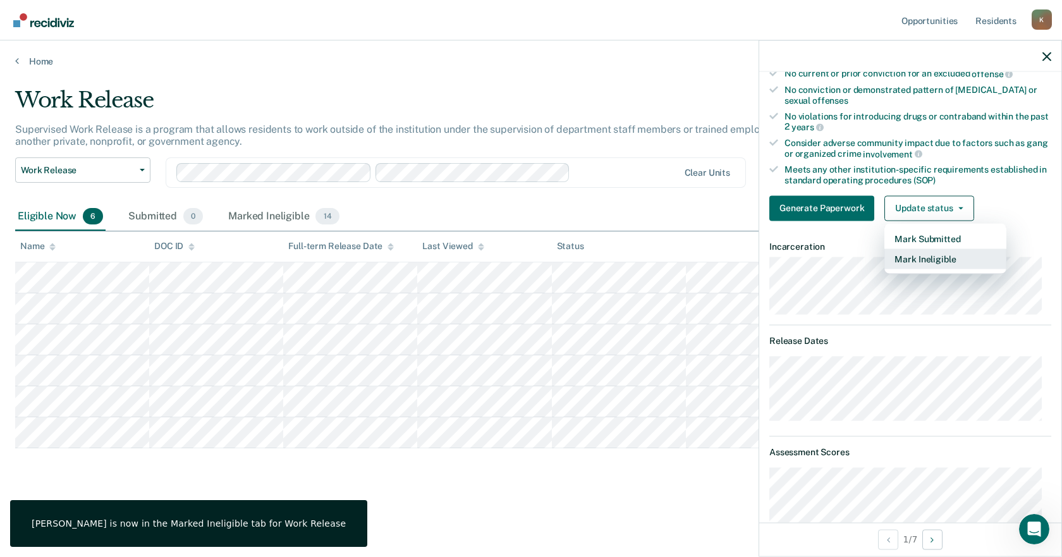
click at [935, 261] on button "Mark Ineligible" at bounding box center [945, 258] width 122 height 20
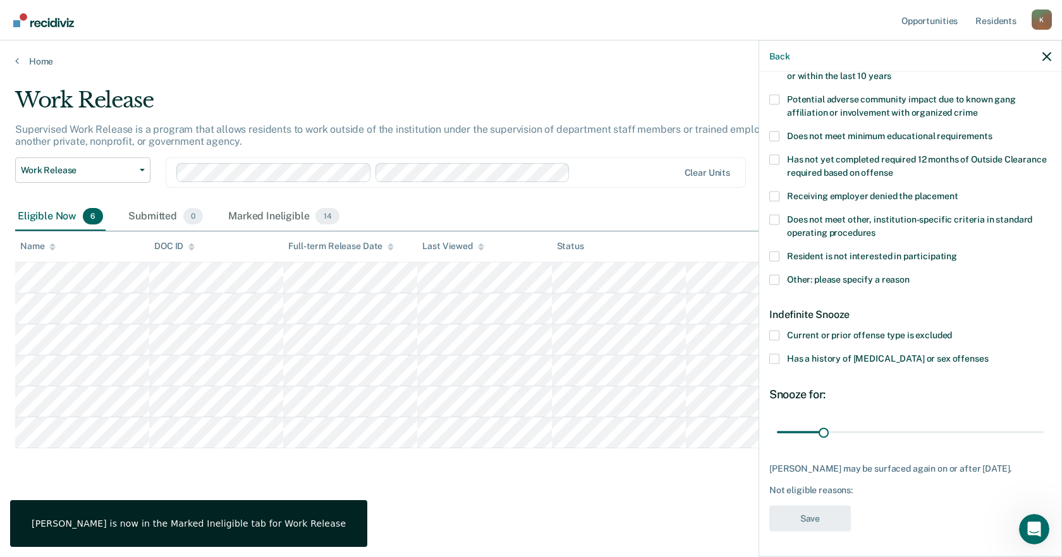
scroll to position [226, 0]
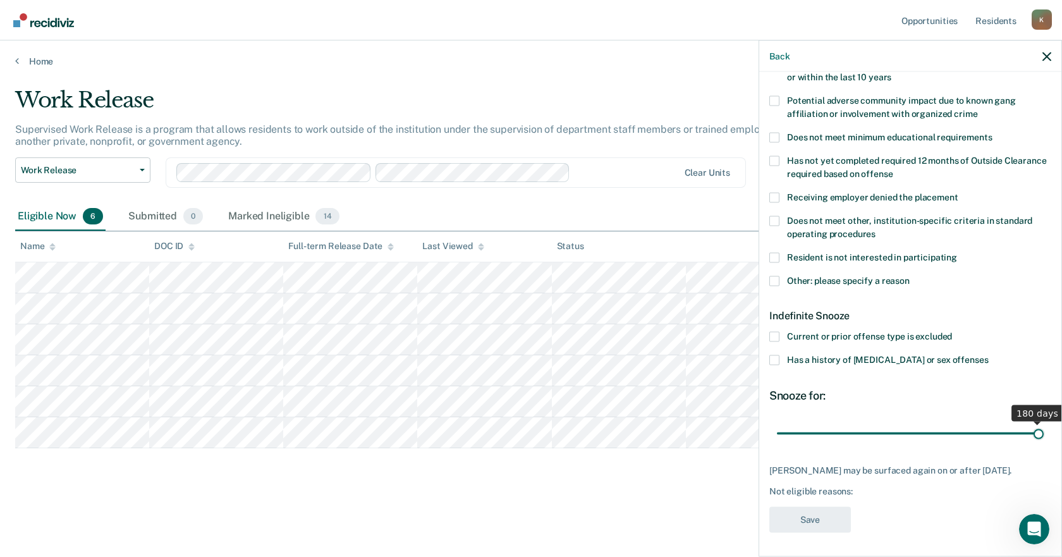
drag, startPoint x: 822, startPoint y: 435, endPoint x: 1061, endPoint y: 410, distance: 240.3
type input "180"
click at [1044, 422] on input "range" at bounding box center [910, 433] width 267 height 22
click at [817, 275] on span "Other: please specify a reason" at bounding box center [848, 280] width 123 height 10
click at [910, 276] on input "Other: please specify a reason" at bounding box center [910, 276] width 0 height 0
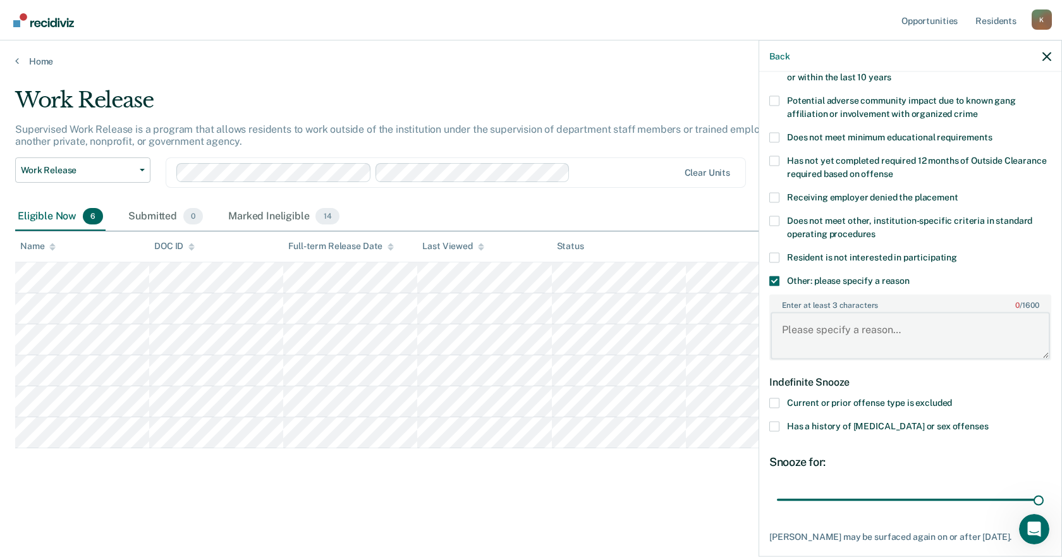
click at [827, 329] on textarea "Enter at least 3 characters 0 / 1600" at bounding box center [910, 335] width 279 height 47
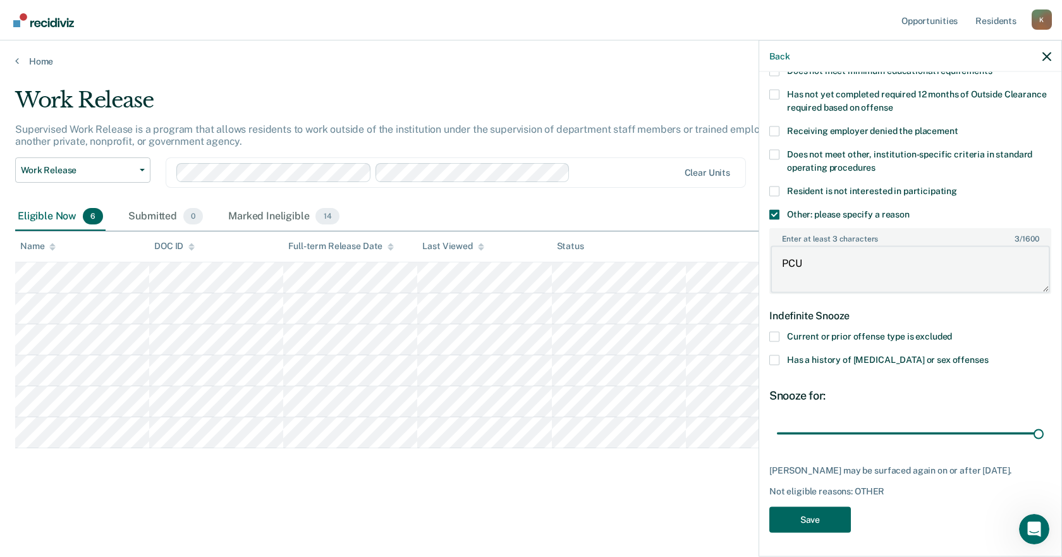
type textarea "PCU"
click at [812, 523] on button "Save" at bounding box center [810, 519] width 82 height 26
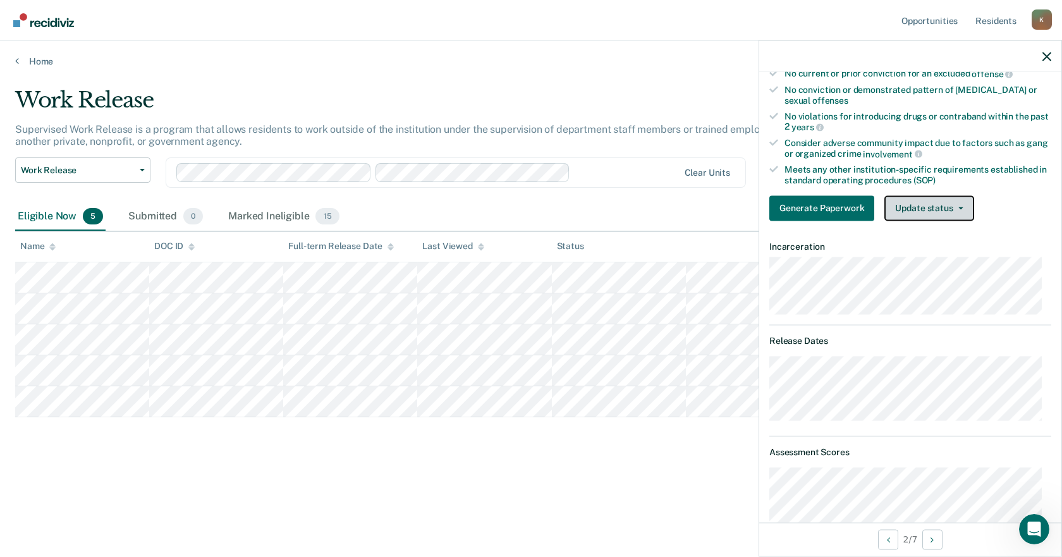
click at [912, 207] on button "Update status" at bounding box center [928, 207] width 89 height 25
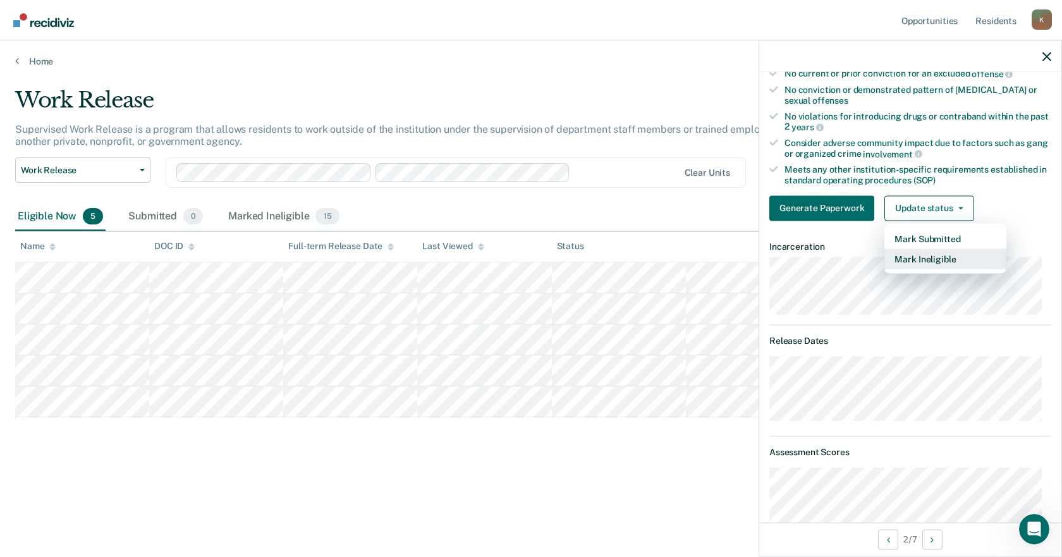
click at [928, 260] on button "Mark Ineligible" at bounding box center [945, 258] width 122 height 20
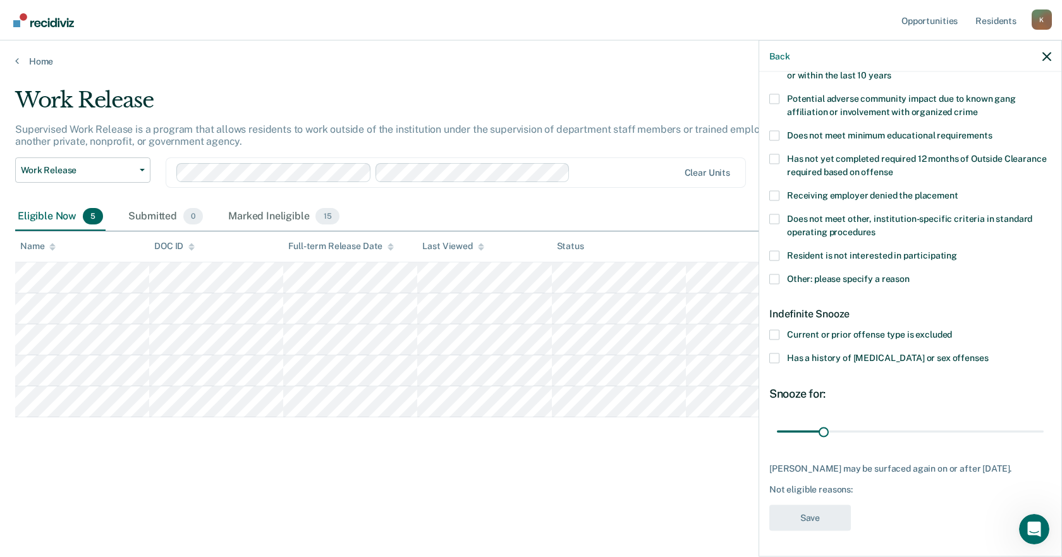
click at [809, 273] on span "Other: please specify a reason" at bounding box center [848, 278] width 123 height 10
click at [910, 274] on input "Other: please specify a reason" at bounding box center [910, 274] width 0 height 0
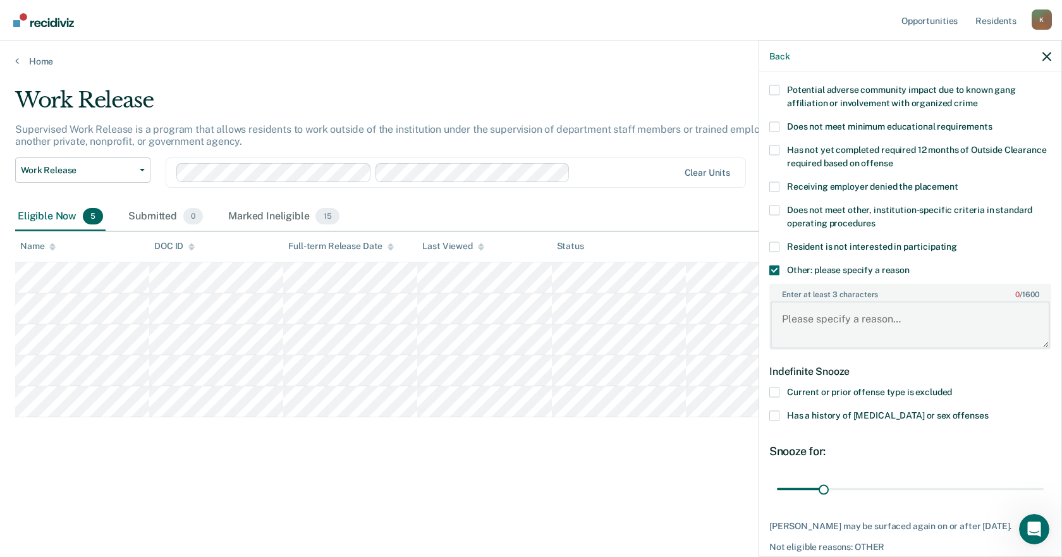
click at [830, 317] on textarea "Enter at least 3 characters 0 / 1600" at bounding box center [910, 325] width 279 height 47
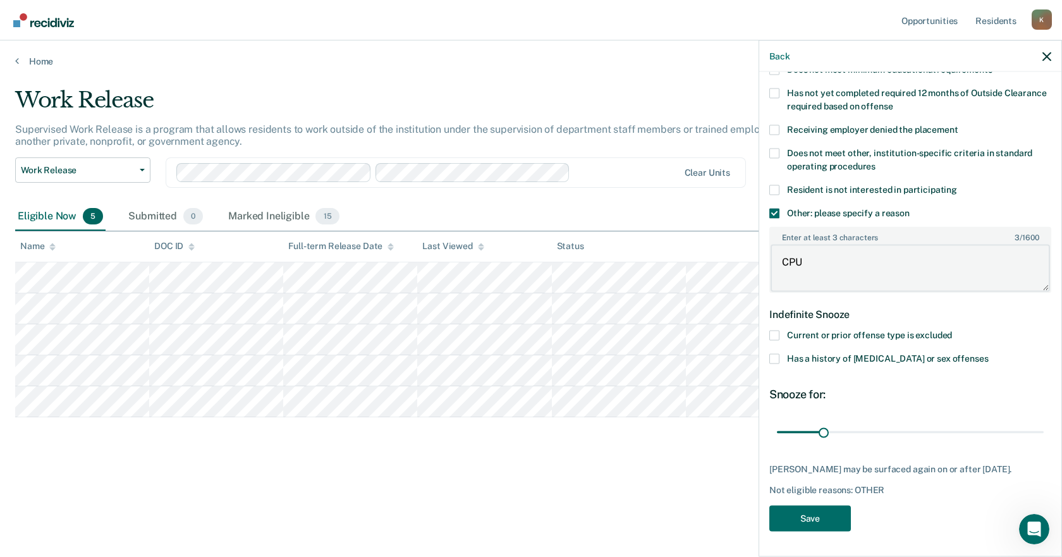
drag, startPoint x: 806, startPoint y: 246, endPoint x: 744, endPoint y: 241, distance: 62.1
click at [748, 243] on body "Looks like you’re using Internet Explorer 11. For faster loading and a better e…" at bounding box center [531, 278] width 1062 height 557
type textarea "PCU"
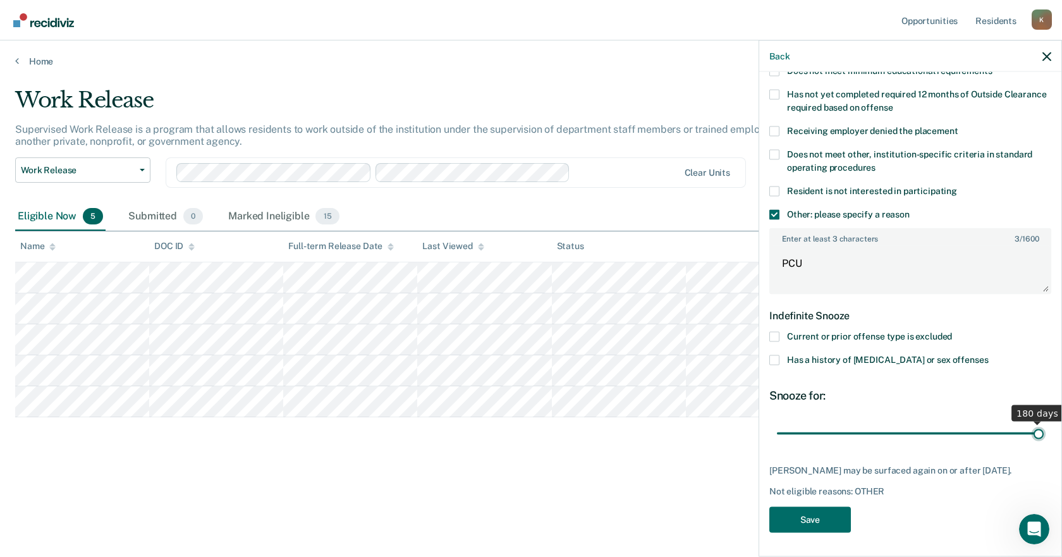
drag, startPoint x: 823, startPoint y: 425, endPoint x: 1058, endPoint y: 423, distance: 235.1
type input "180"
click at [1044, 423] on input "range" at bounding box center [910, 433] width 267 height 22
click at [814, 512] on button "Save" at bounding box center [810, 519] width 82 height 26
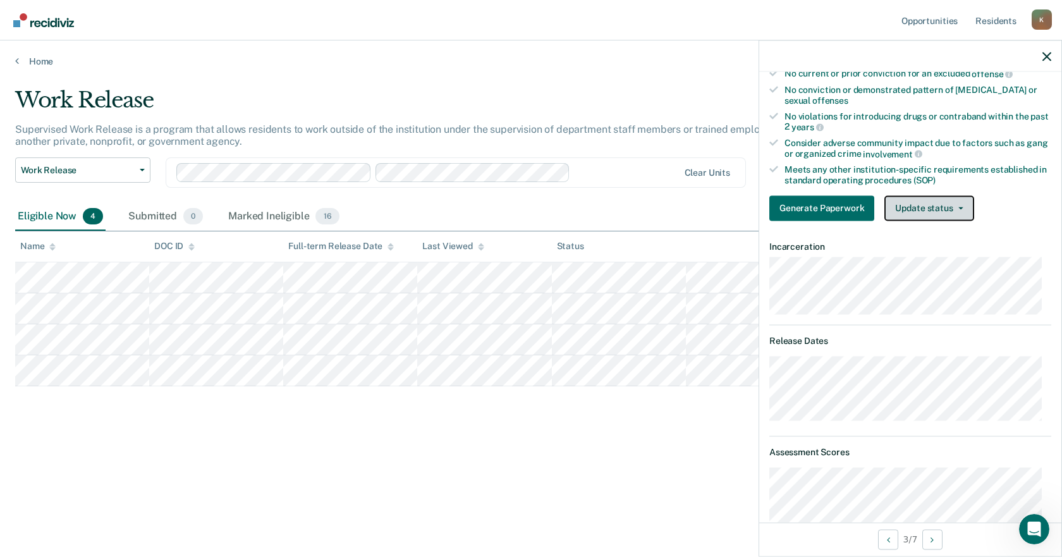
click at [923, 206] on button "Update status" at bounding box center [928, 207] width 89 height 25
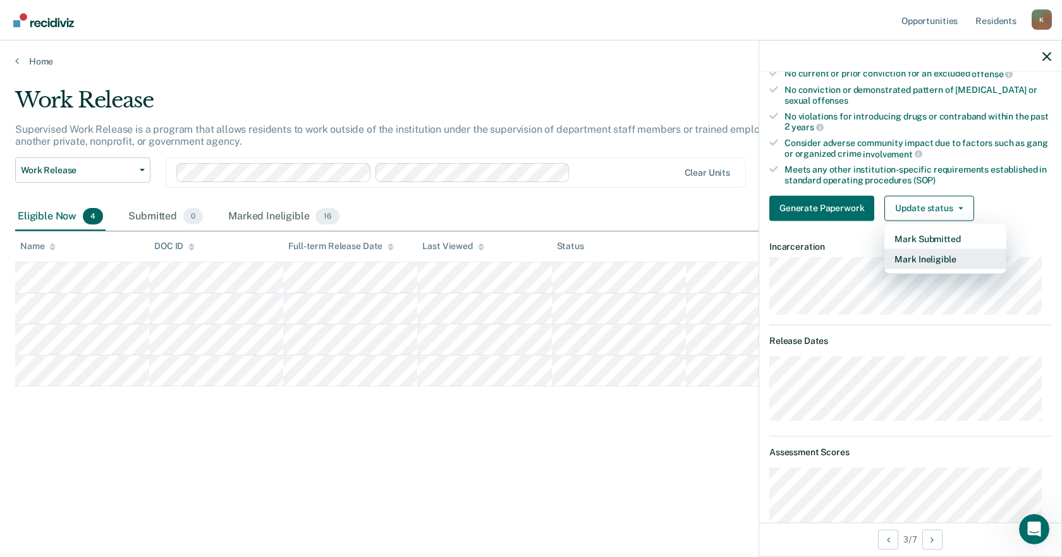
click at [930, 253] on button "Mark Ineligible" at bounding box center [945, 258] width 122 height 20
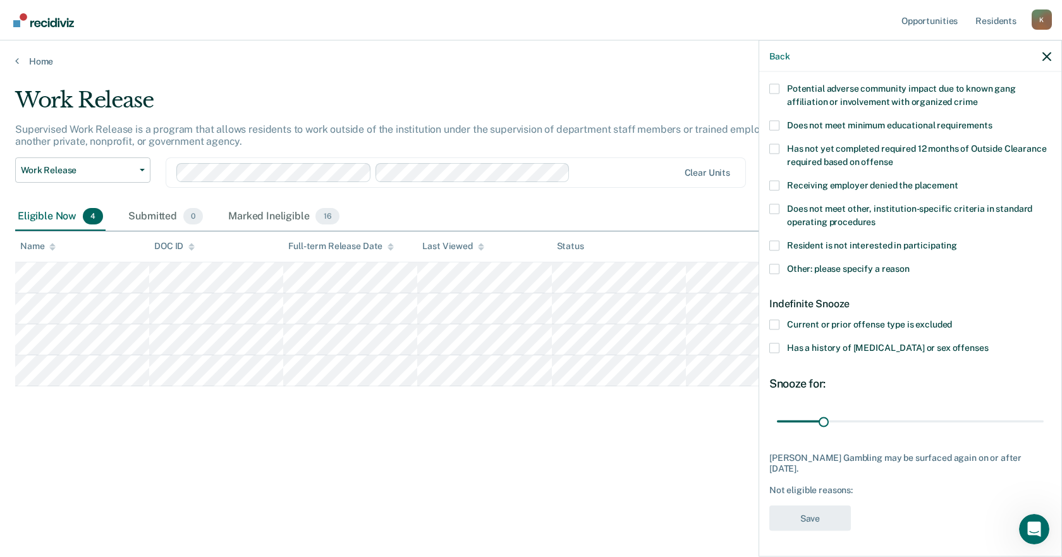
scroll to position [237, 0]
click at [809, 267] on span "Other: please specify a reason" at bounding box center [848, 269] width 123 height 10
click at [910, 265] on input "Other: please specify a reason" at bounding box center [910, 265] width 0 height 0
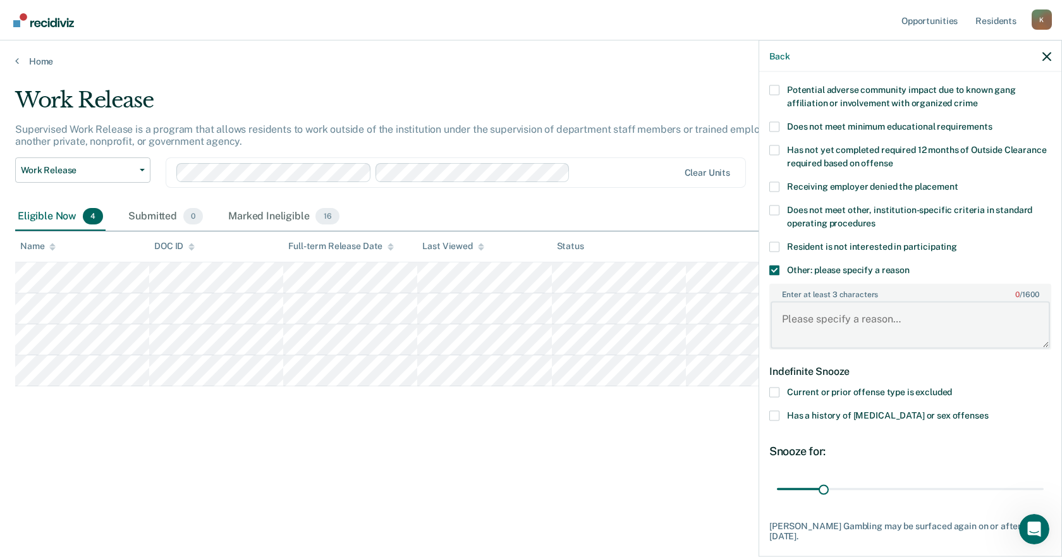
click at [819, 327] on textarea "Enter at least 3 characters 0 / 1600" at bounding box center [910, 325] width 279 height 47
type textarea "PCU"
drag, startPoint x: 825, startPoint y: 490, endPoint x: 1057, endPoint y: 485, distance: 232.7
type input "180"
click at [1044, 485] on input "range" at bounding box center [910, 489] width 267 height 22
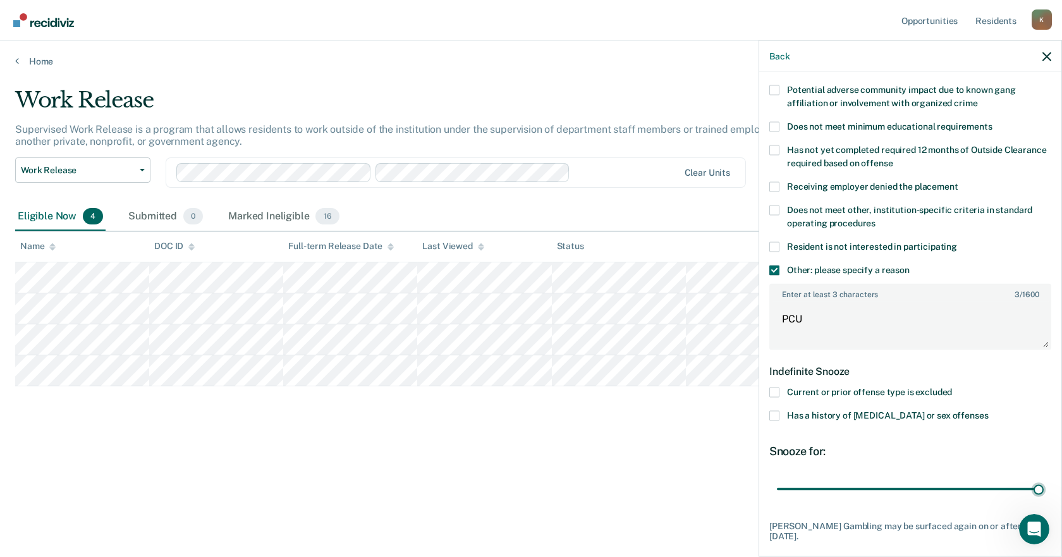
scroll to position [303, 0]
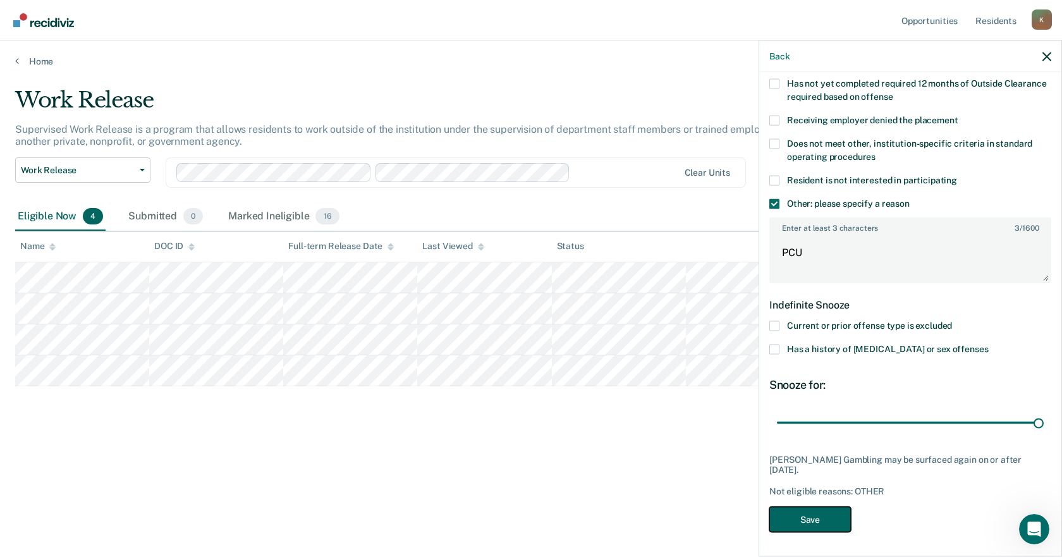
click at [838, 508] on button "Save" at bounding box center [810, 519] width 82 height 26
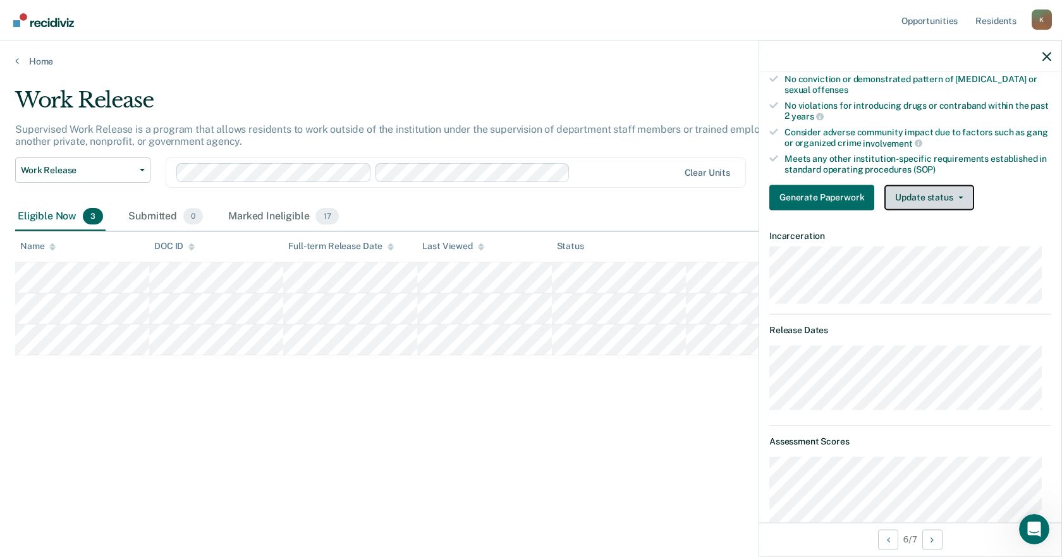
click at [906, 187] on button "Update status" at bounding box center [928, 197] width 89 height 25
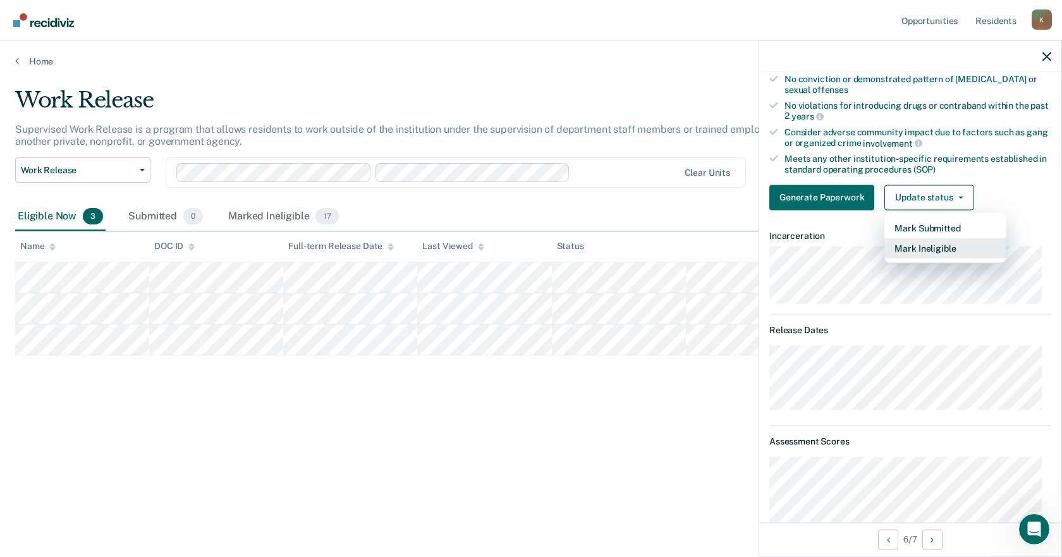
click at [915, 250] on button "Mark Ineligible" at bounding box center [945, 248] width 122 height 20
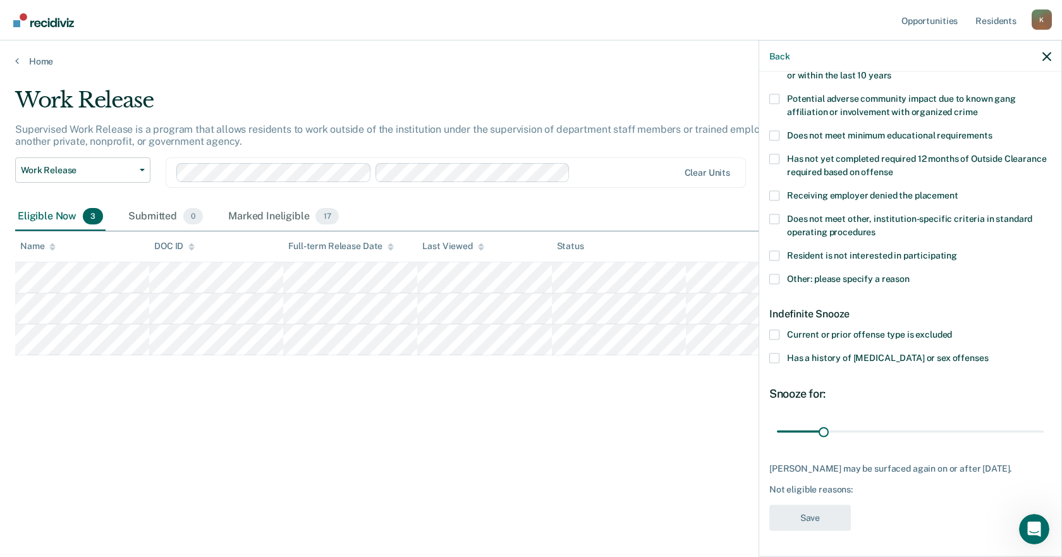
click at [775, 274] on span at bounding box center [774, 279] width 10 height 10
click at [910, 274] on input "Other: please specify a reason" at bounding box center [910, 274] width 0 height 0
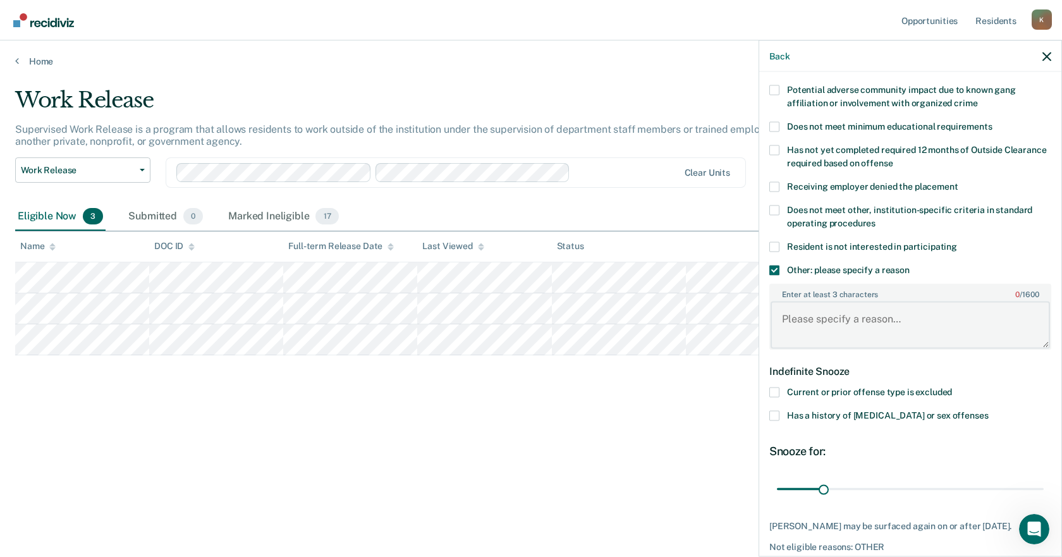
click at [809, 320] on textarea "Enter at least 3 characters 0 / 1600" at bounding box center [910, 325] width 279 height 47
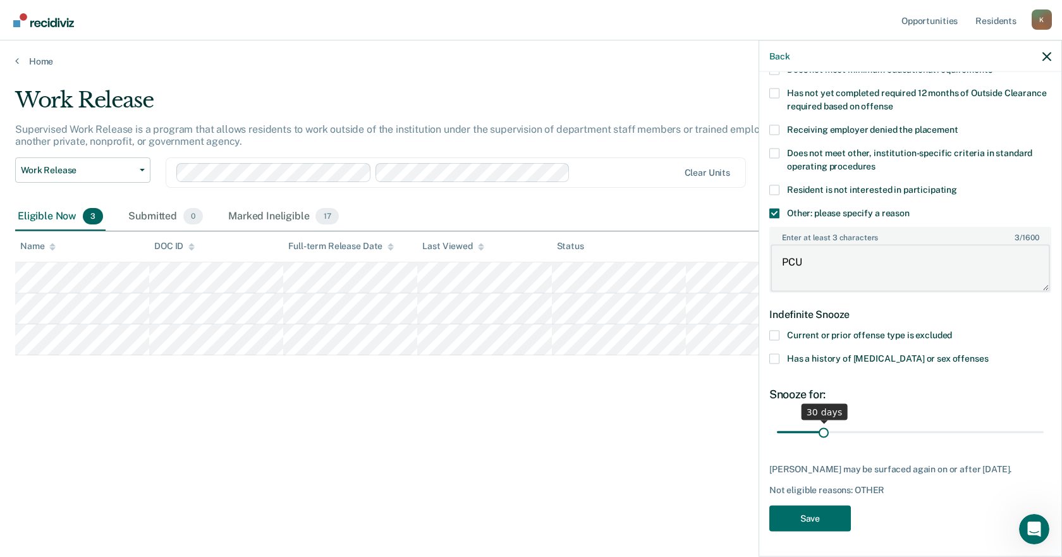
type textarea "PCU"
drag, startPoint x: 821, startPoint y: 418, endPoint x: 1059, endPoint y: 423, distance: 238.3
type input "180"
click at [1044, 423] on input "range" at bounding box center [910, 432] width 267 height 22
click at [826, 518] on button "Save" at bounding box center [810, 518] width 82 height 26
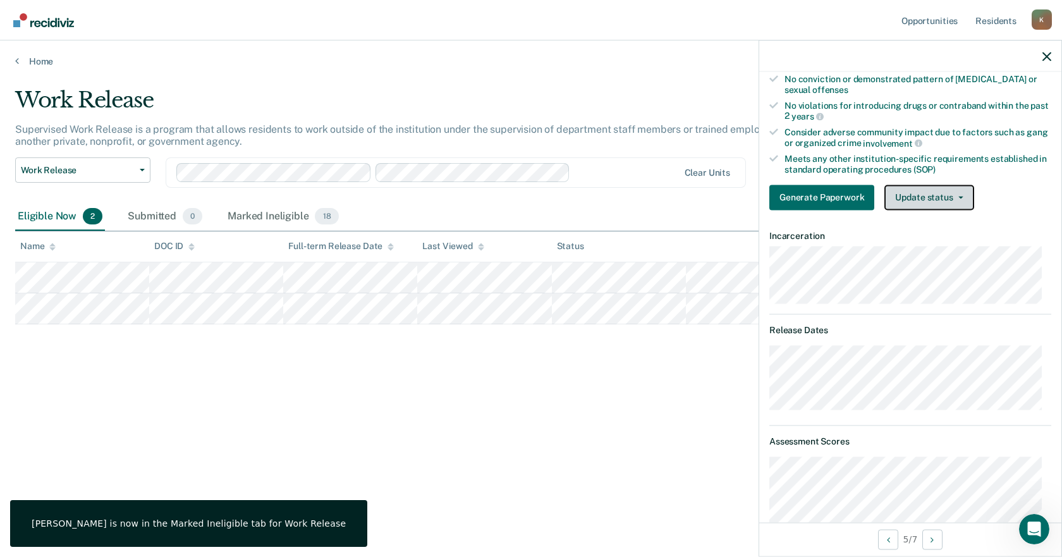
click at [927, 190] on button "Update status" at bounding box center [928, 197] width 89 height 25
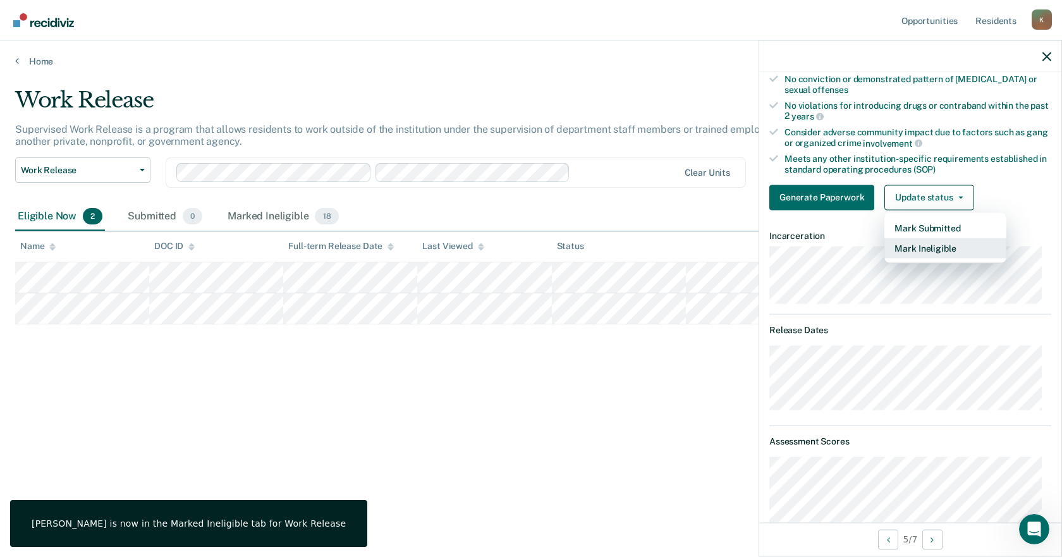
click at [915, 243] on button "Mark Ineligible" at bounding box center [945, 248] width 122 height 20
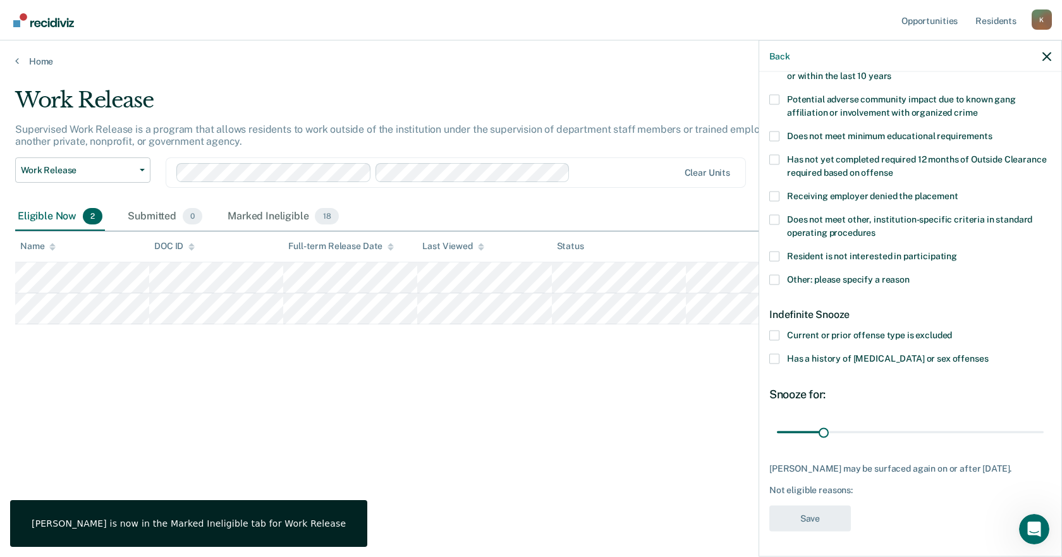
scroll to position [226, 0]
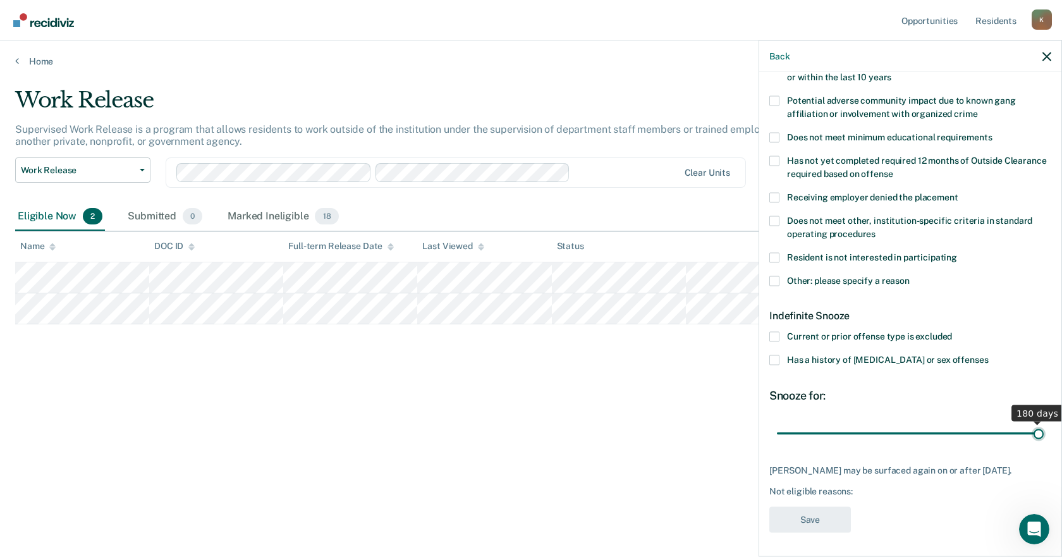
drag, startPoint x: 825, startPoint y: 435, endPoint x: 1061, endPoint y: 432, distance: 236.4
type input "180"
click at [1044, 432] on input "range" at bounding box center [910, 433] width 267 height 22
click at [819, 279] on span "Other: please specify a reason" at bounding box center [848, 280] width 123 height 10
click at [910, 276] on input "Other: please specify a reason" at bounding box center [910, 276] width 0 height 0
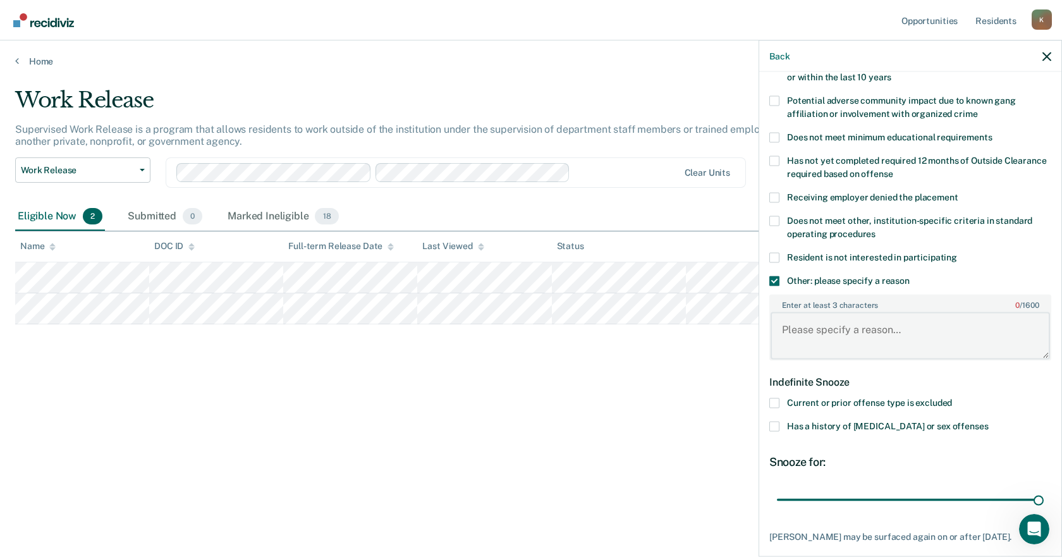
click at [822, 330] on textarea "Enter at least 3 characters 0 / 1600" at bounding box center [910, 335] width 279 height 47
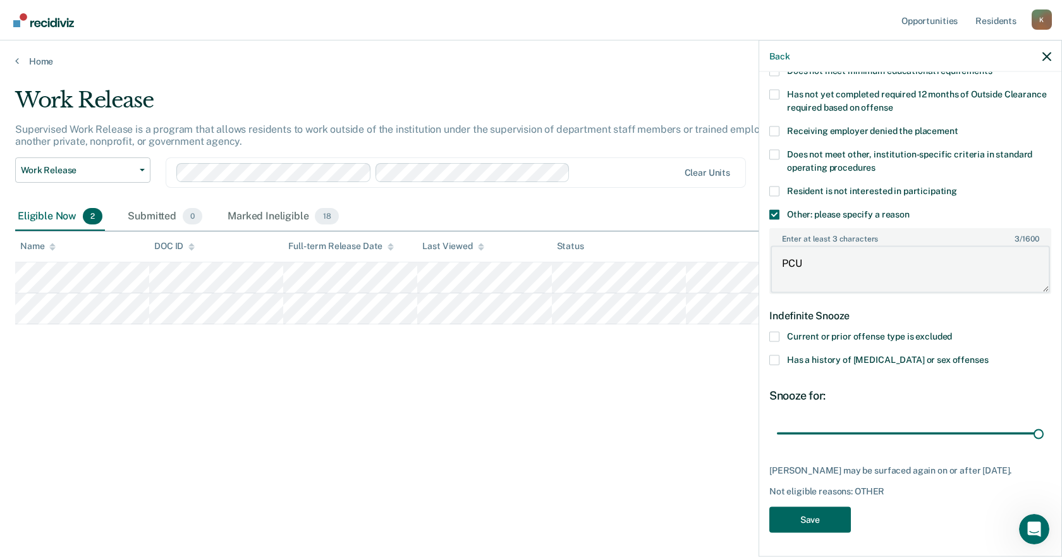
type textarea "PCU"
click at [825, 514] on button "Save" at bounding box center [810, 519] width 82 height 26
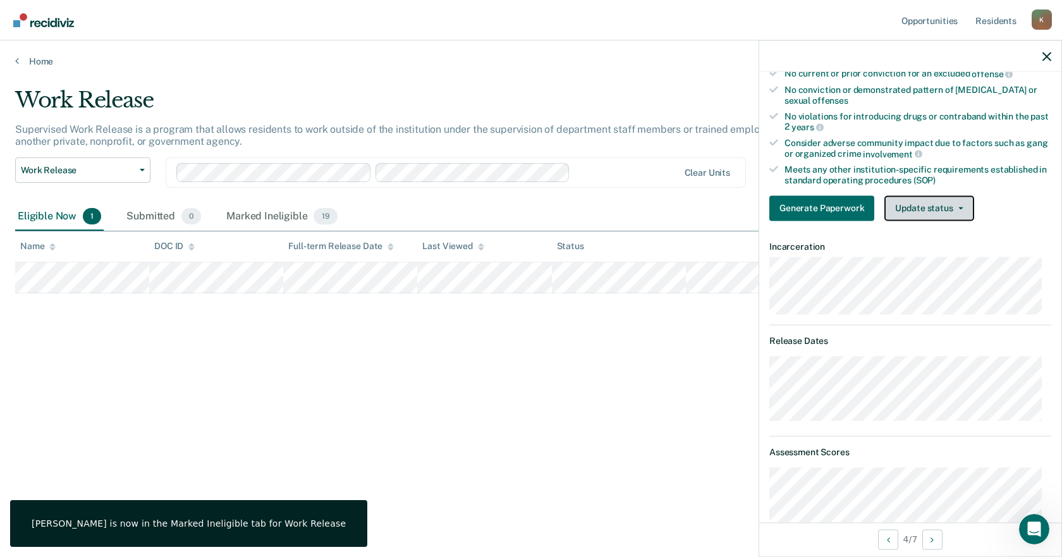
click at [918, 208] on button "Update status" at bounding box center [928, 207] width 89 height 25
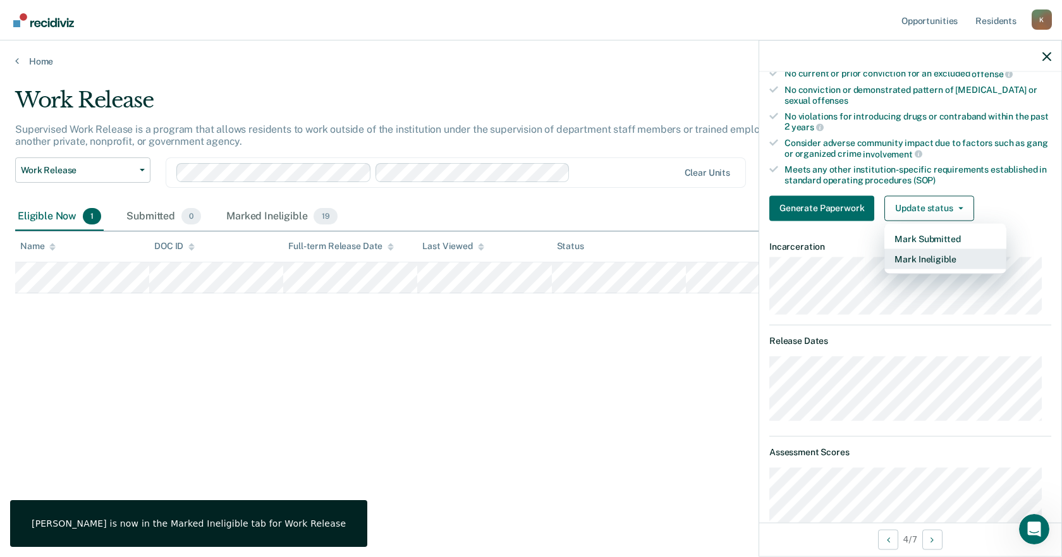
click at [933, 250] on button "Mark Ineligible" at bounding box center [945, 258] width 122 height 20
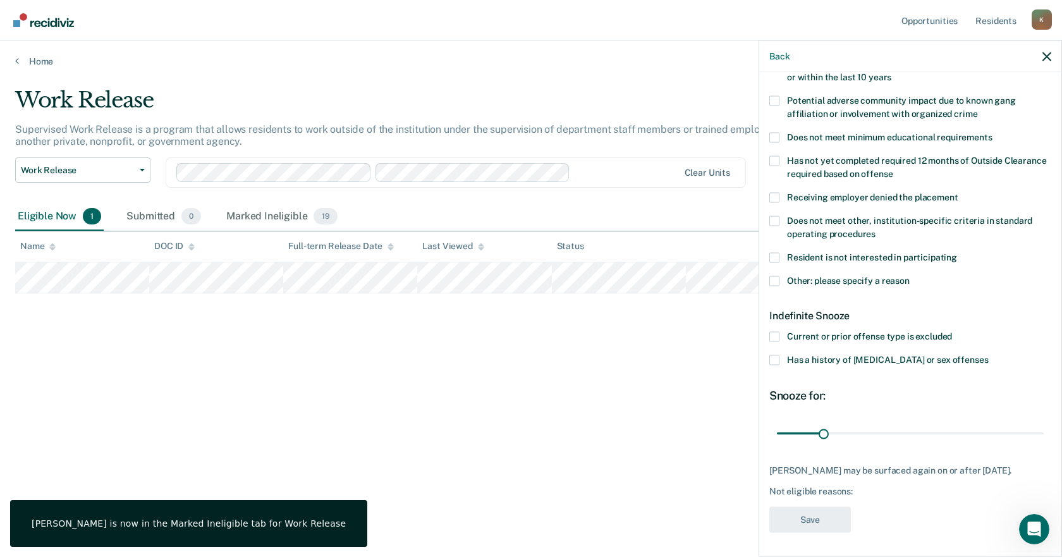
click at [799, 275] on span "Other: please specify a reason" at bounding box center [848, 280] width 123 height 10
click at [910, 276] on input "Other: please specify a reason" at bounding box center [910, 276] width 0 height 0
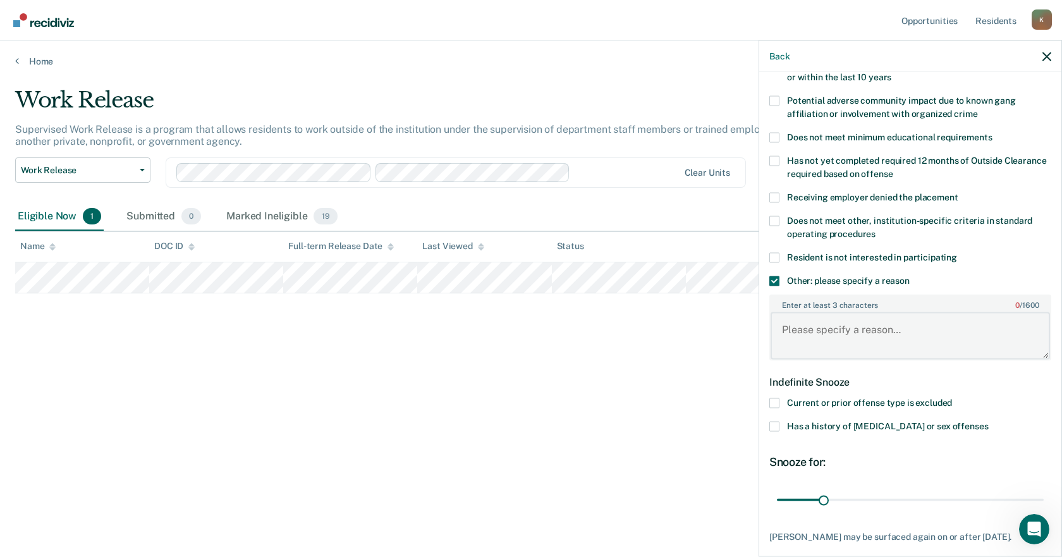
click at [827, 336] on textarea "Enter at least 3 characters 0 / 1600" at bounding box center [910, 335] width 279 height 47
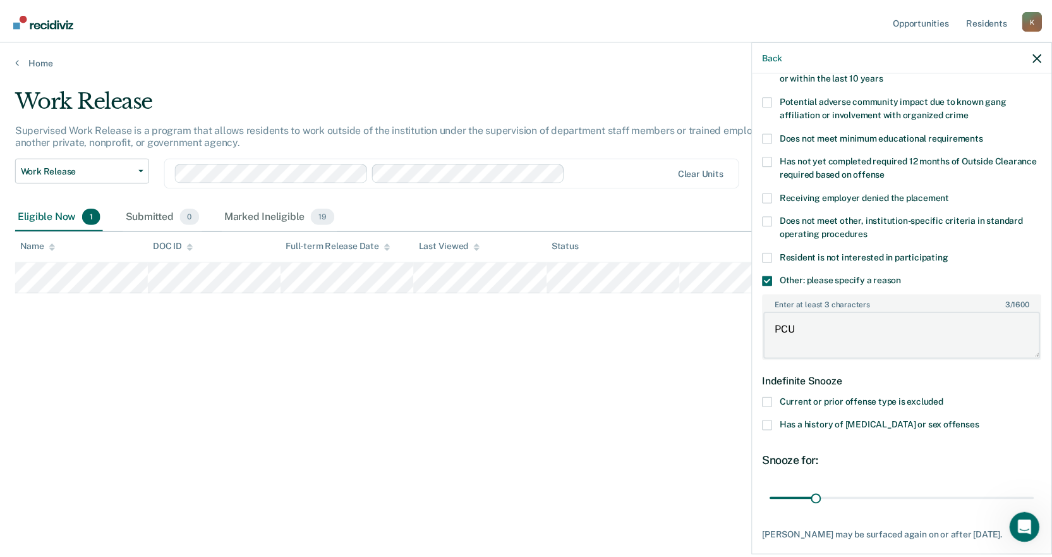
scroll to position [293, 0]
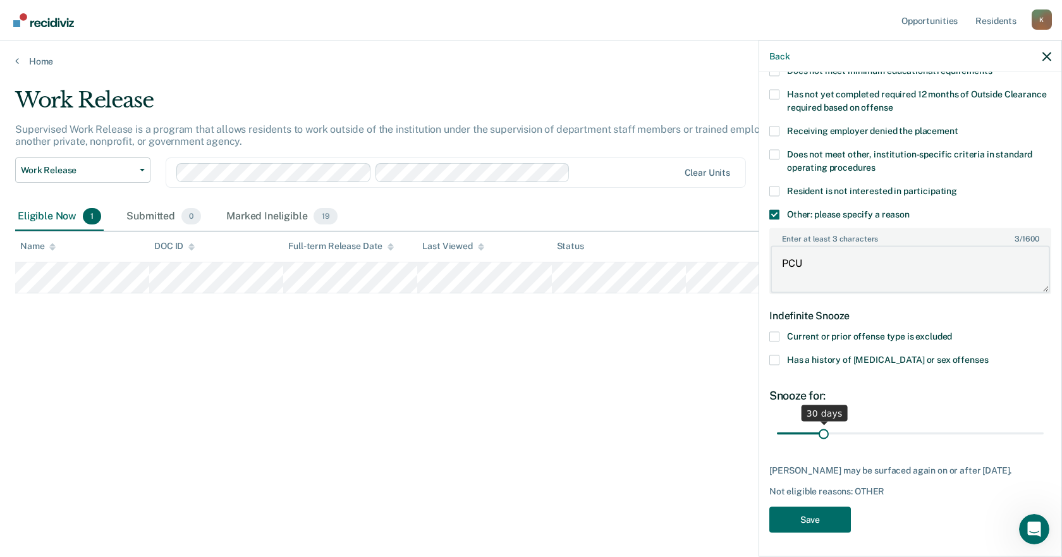
type textarea "PCU"
drag, startPoint x: 824, startPoint y: 432, endPoint x: 1051, endPoint y: 436, distance: 227.0
type input "180"
click at [1044, 436] on input "range" at bounding box center [910, 433] width 267 height 22
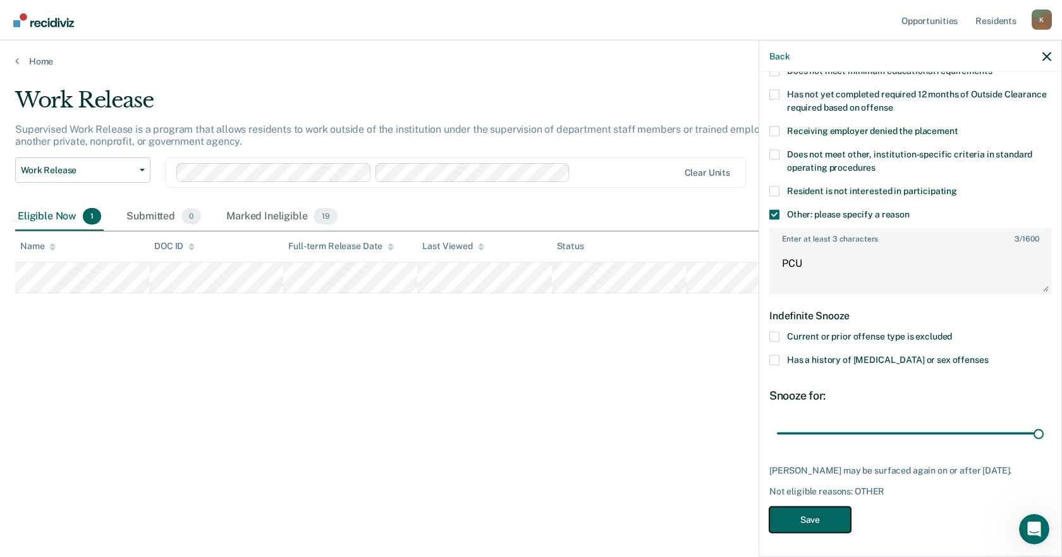
click at [844, 513] on button "Save" at bounding box center [810, 519] width 82 height 26
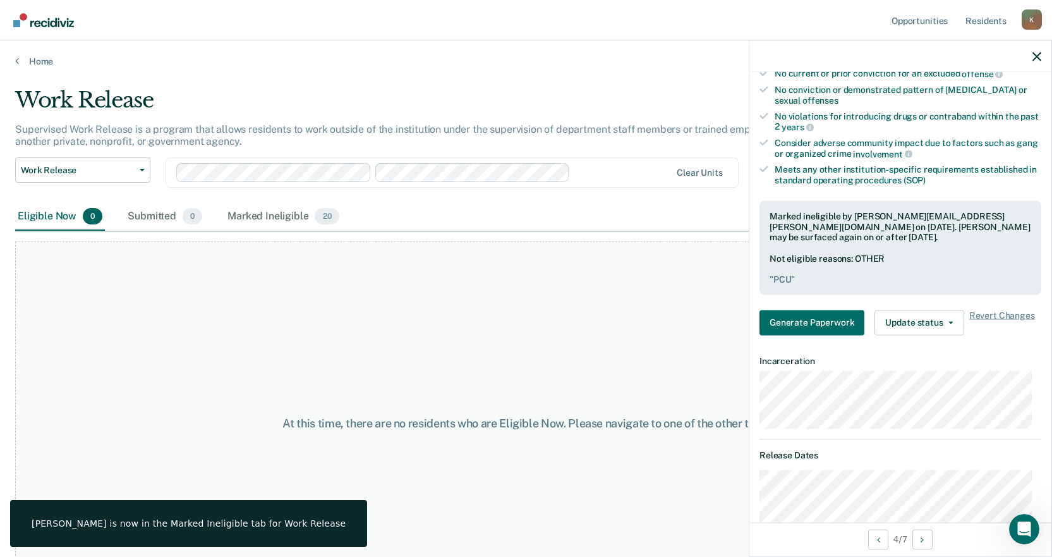
click at [446, 344] on div "At this time, there are no residents who are Eligible Now. Please navigate to o…" at bounding box center [526, 423] width 1022 height 365
click at [1042, 54] on div at bounding box center [901, 56] width 302 height 32
click at [1041, 54] on icon "button" at bounding box center [1037, 56] width 9 height 9
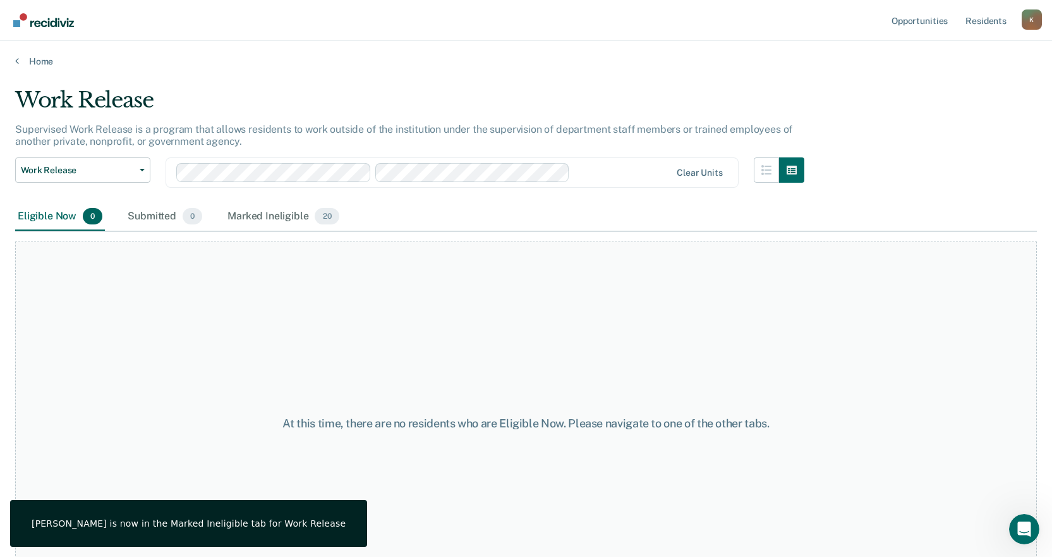
click at [458, 295] on div "At this time, there are no residents who are Eligible Now. Please navigate to o…" at bounding box center [526, 423] width 1022 height 365
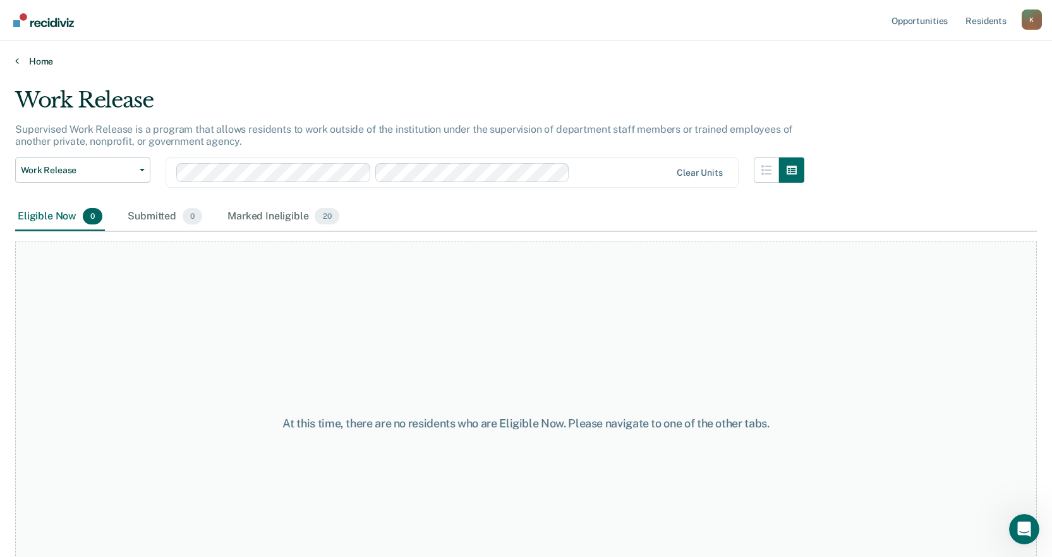
click at [18, 58] on icon at bounding box center [17, 61] width 4 height 10
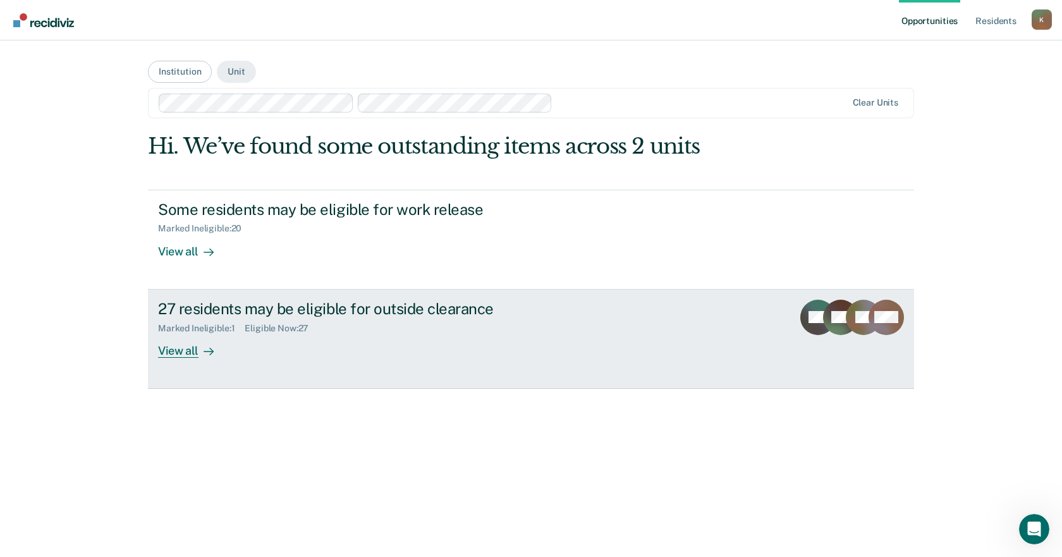
click at [331, 317] on div "27 residents may be eligible for outside clearance" at bounding box center [380, 309] width 444 height 18
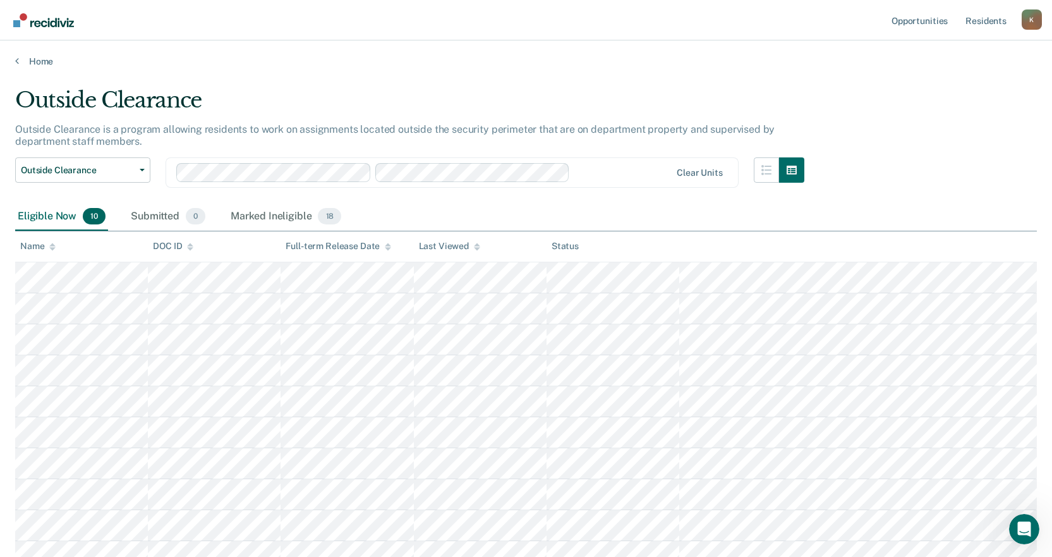
click at [408, 67] on main "Outside Clearance Outside Clearance is a program allowing residents to work on …" at bounding box center [526, 363] width 1052 height 592
